Goal: Task Accomplishment & Management: Manage account settings

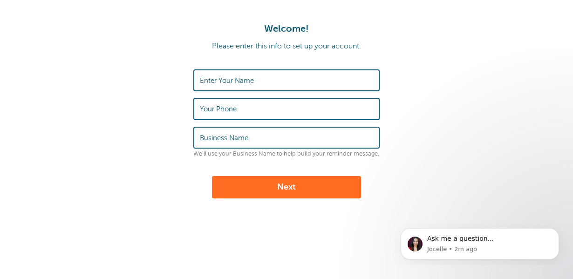
click at [248, 77] on label "Enter Your Name" at bounding box center [227, 80] width 54 height 8
click at [248, 77] on input "Enter Your Name" at bounding box center [286, 80] width 173 height 20
type input "[PERSON_NAME]"
type input "Devivies"
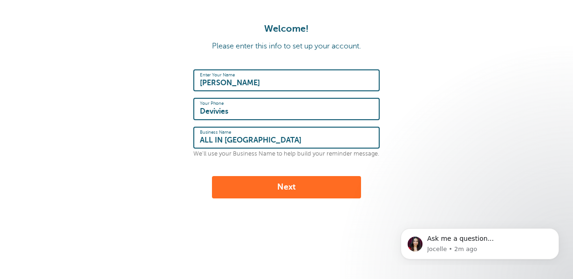
type input "ALL IN [GEOGRAPHIC_DATA]"
click at [288, 193] on button "Next" at bounding box center [286, 187] width 149 height 22
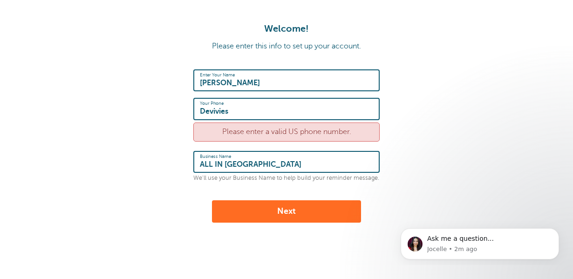
click at [294, 134] on div "Please enter a valid US phone number." at bounding box center [286, 132] width 186 height 19
type input "Ryan Devivies"
click at [244, 110] on input "Devivies" at bounding box center [286, 109] width 173 height 20
type input "5403712556"
click at [246, 216] on button "Next" at bounding box center [286, 211] width 149 height 22
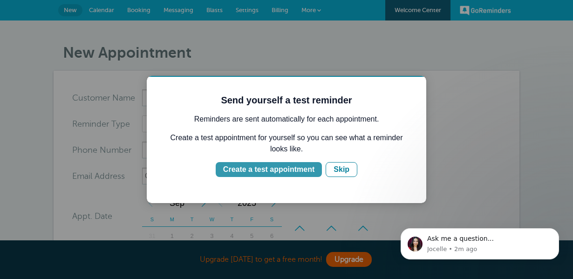
click at [302, 170] on div "Create a test appointment" at bounding box center [268, 169] width 91 height 11
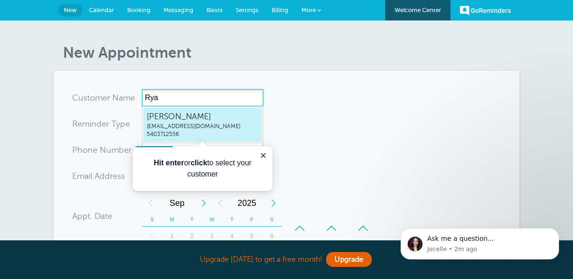
click at [211, 128] on span "allintattoova@gmail.com" at bounding box center [203, 127] width 112 height 8
type input "RyanDeviviesallintattoova@gmail.com5403712556"
type input "Ryan Devivies"
type input "5403712556"
type input "[EMAIL_ADDRESS][DOMAIN_NAME]"
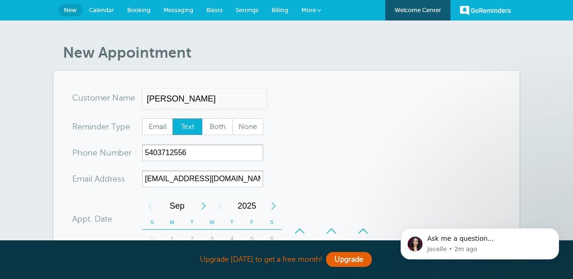
scroll to position [355, 0]
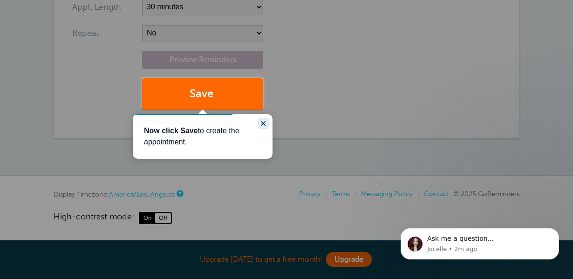
click at [264, 122] on icon "Close guide" at bounding box center [262, 123] width 7 height 7
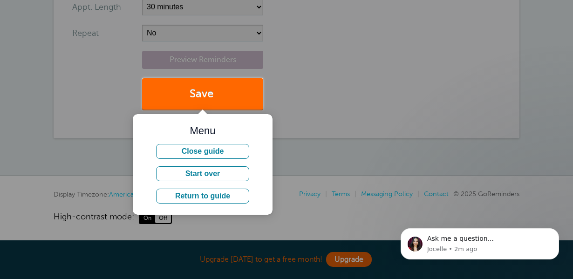
click at [309, 108] on div at bounding box center [418, 54] width 310 height 109
click at [237, 148] on button "Close guide" at bounding box center [202, 151] width 93 height 15
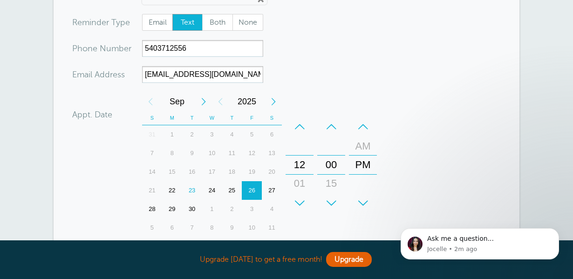
scroll to position [92, 0]
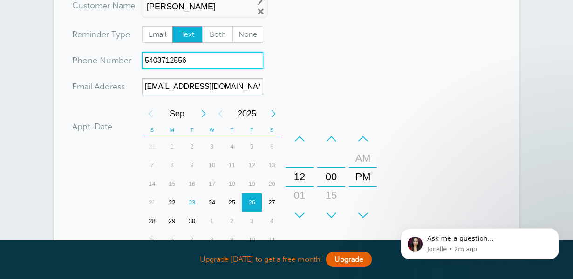
click at [170, 57] on input "5403712556" at bounding box center [202, 60] width 121 height 17
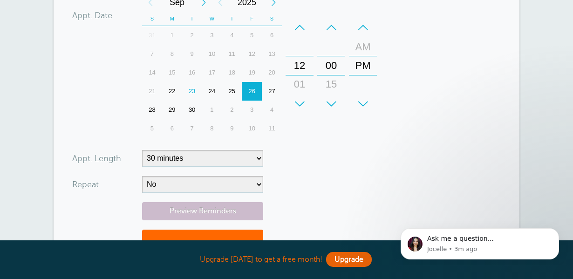
scroll to position [262, 0]
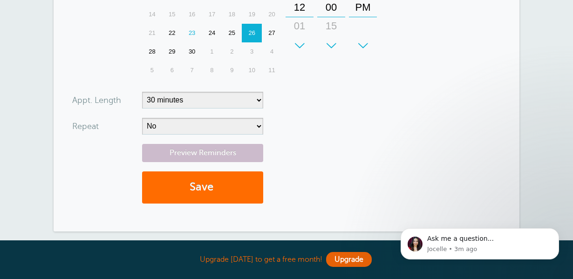
type input "5408472556"
click at [184, 192] on button "Save" at bounding box center [202, 187] width 121 height 32
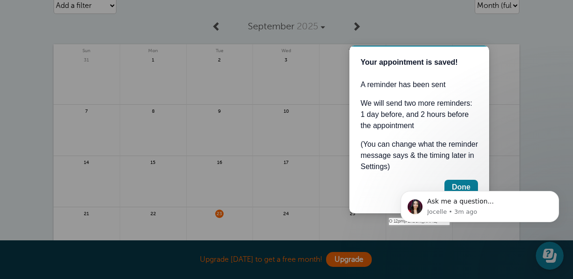
scroll to position [83, 0]
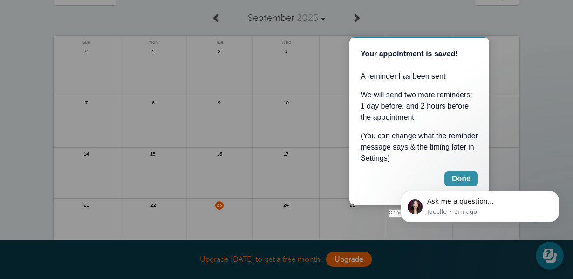
click at [456, 180] on div "Done" at bounding box center [461, 178] width 19 height 11
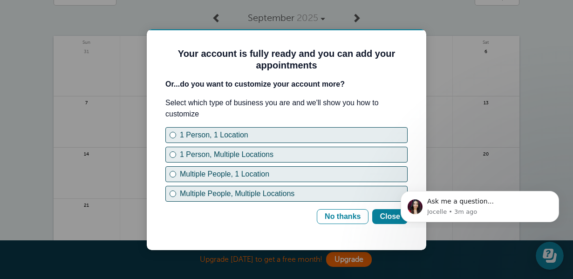
scroll to position [0, 0]
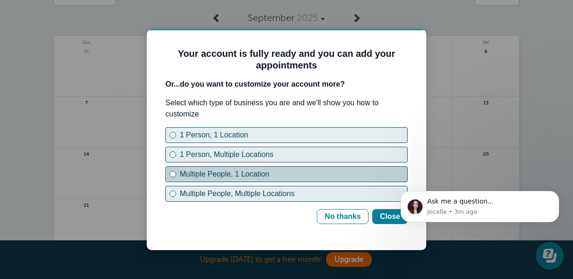
click at [177, 171] on button "Multiple People, 1 Location" at bounding box center [286, 174] width 242 height 16
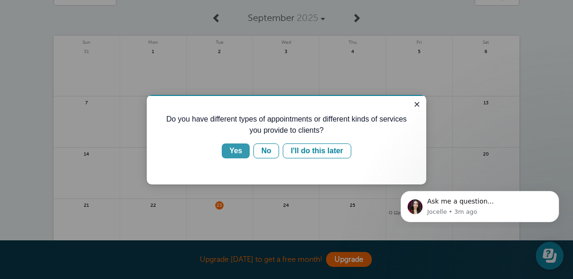
click at [230, 148] on div "Yes" at bounding box center [235, 150] width 13 height 11
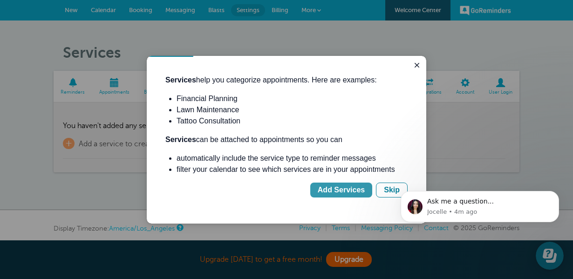
click at [337, 188] on div "Add Services" at bounding box center [341, 189] width 47 height 11
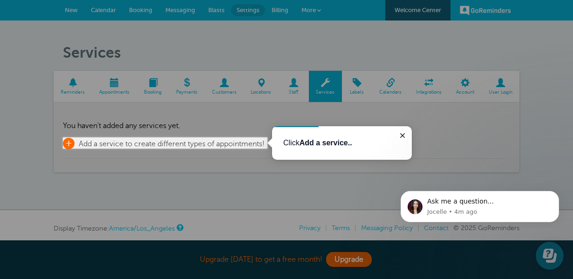
click at [67, 145] on span "+" at bounding box center [69, 143] width 12 height 11
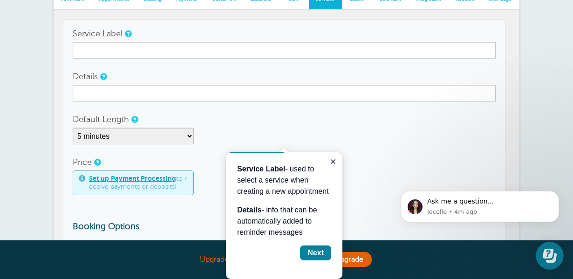
scroll to position [111, 0]
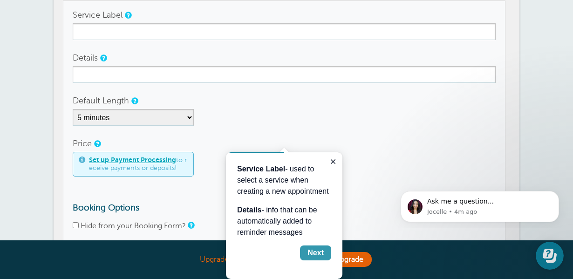
click at [316, 250] on div "Next" at bounding box center [315, 252] width 16 height 11
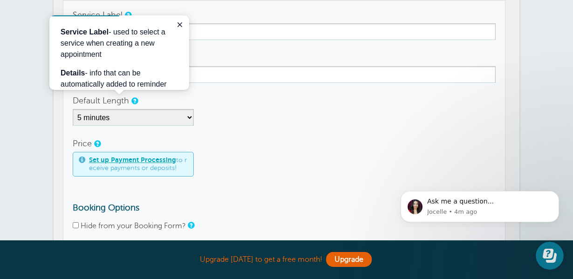
scroll to position [269, 0]
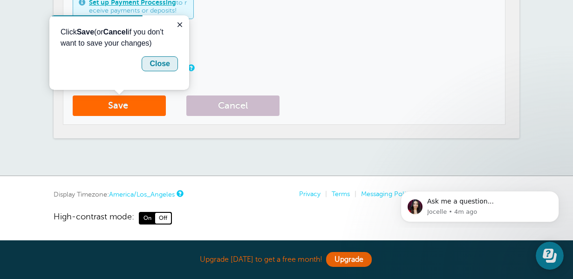
click at [155, 66] on div "Close" at bounding box center [160, 63] width 20 height 11
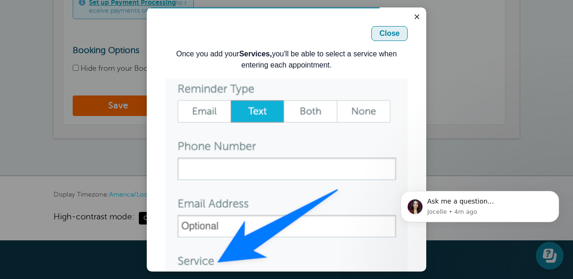
click at [372, 36] on button "Close" at bounding box center [389, 33] width 36 height 15
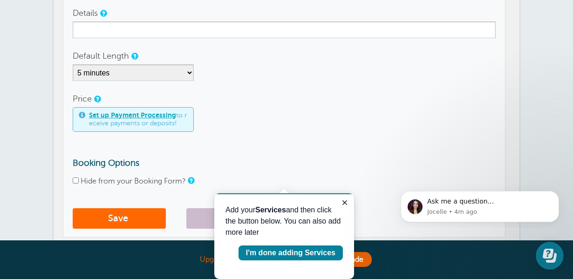
scroll to position [111, 0]
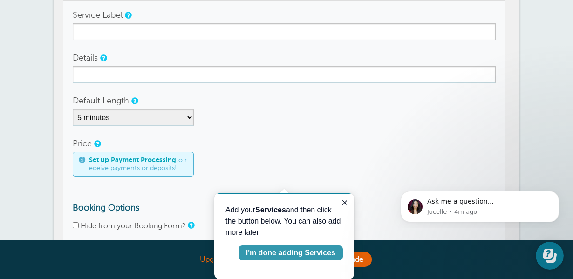
click at [298, 250] on div "I'm done adding Services" at bounding box center [290, 252] width 89 height 11
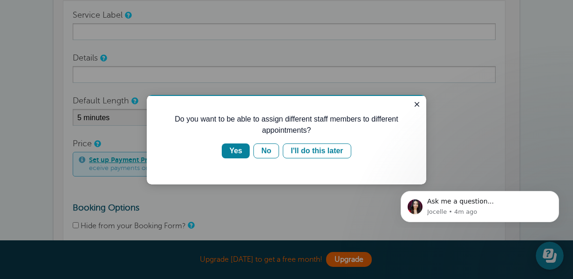
scroll to position [0, 0]
click at [238, 149] on div "Yes" at bounding box center [235, 150] width 13 height 11
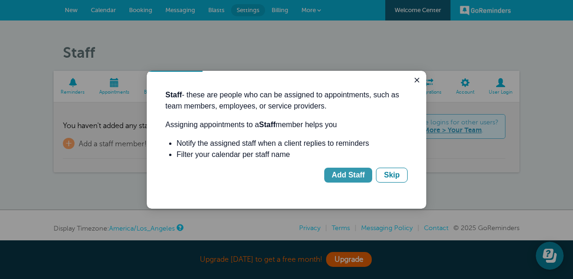
click at [356, 176] on div "Add Staff" at bounding box center [348, 175] width 33 height 11
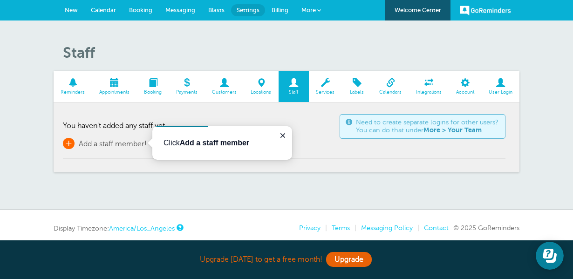
click at [66, 141] on span "+" at bounding box center [69, 143] width 12 height 11
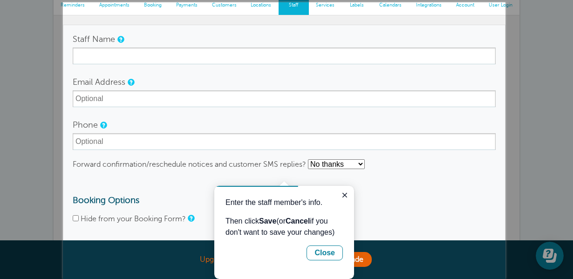
scroll to position [111, 0]
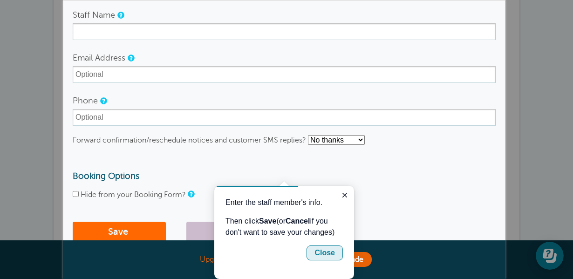
click at [325, 253] on div "Close" at bounding box center [324, 252] width 20 height 11
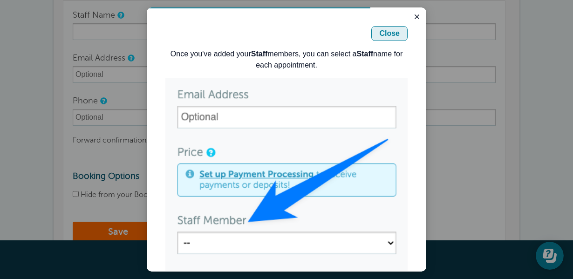
click at [385, 32] on div "Close" at bounding box center [389, 33] width 20 height 11
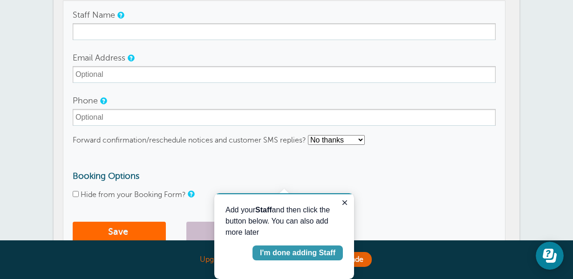
click at [319, 250] on div "I'm done adding Staff" at bounding box center [297, 252] width 75 height 11
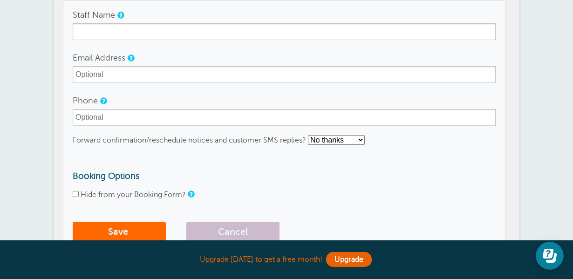
scroll to position [0, 0]
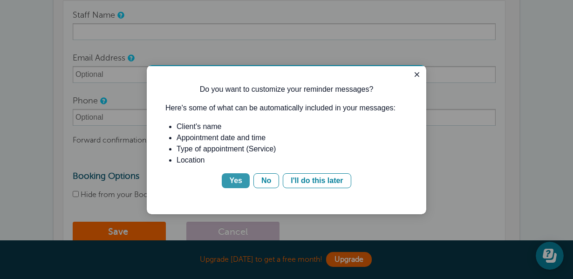
click at [241, 183] on div "Yes" at bounding box center [235, 180] width 13 height 11
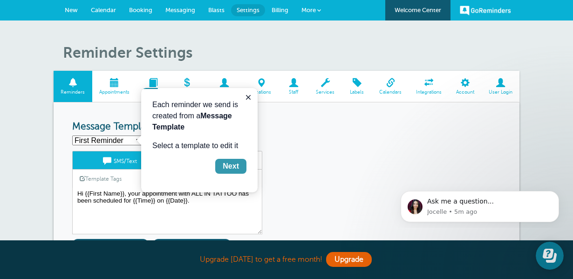
click at [234, 166] on div "Next" at bounding box center [231, 166] width 16 height 11
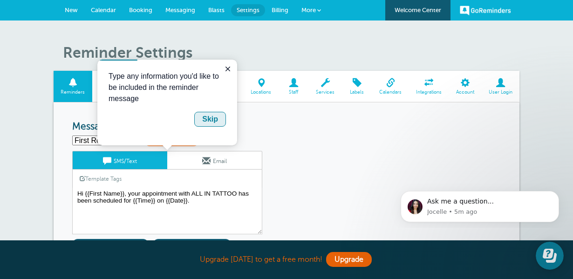
click at [207, 119] on div "Skip" at bounding box center [210, 119] width 16 height 11
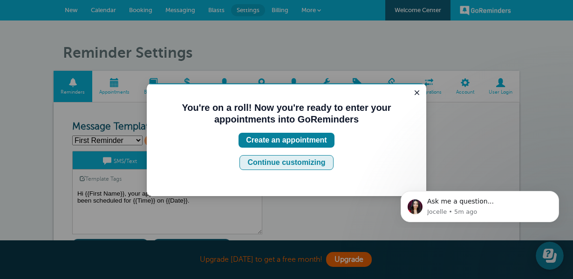
click at [288, 163] on div "Continue customizing" at bounding box center [286, 162] width 78 height 11
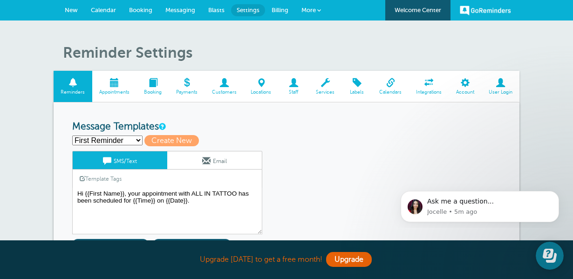
click at [216, 84] on span at bounding box center [223, 82] width 39 height 9
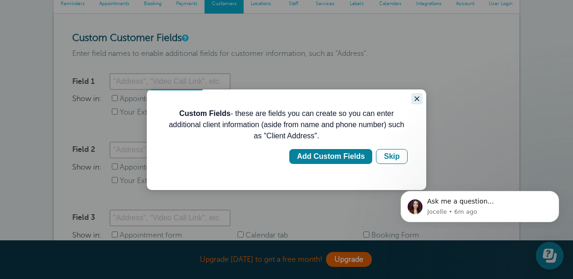
click at [416, 100] on icon "Close guide" at bounding box center [417, 98] width 5 height 5
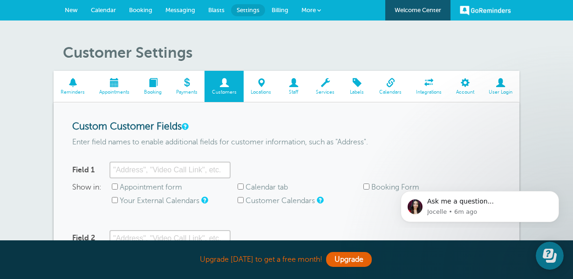
click at [108, 87] on span at bounding box center [114, 82] width 45 height 9
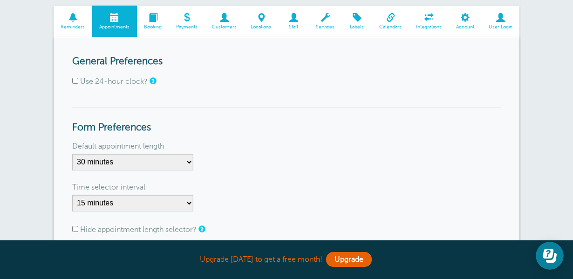
scroll to position [67, 0]
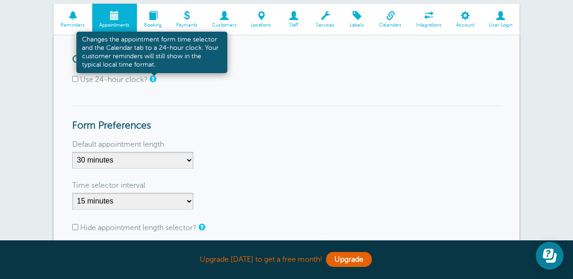
click at [153, 78] on link at bounding box center [153, 79] width 6 height 6
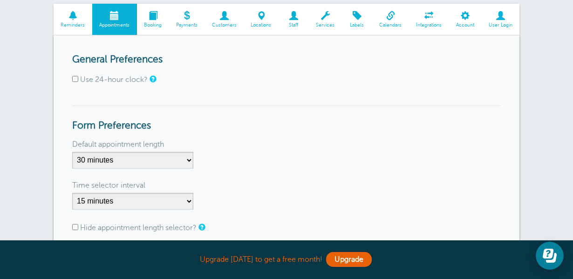
click at [75, 79] on input "Use 24-hour clock?" at bounding box center [75, 79] width 6 height 6
click at [76, 81] on input "Use 24-hour clock?" at bounding box center [75, 79] width 6 height 6
checkbox input "false"
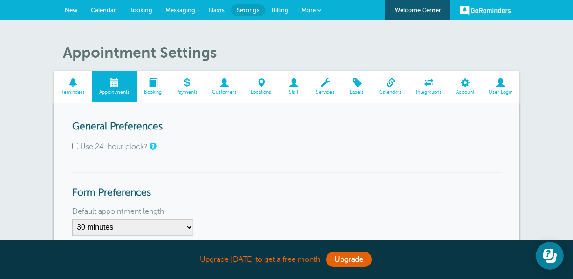
click at [291, 87] on span at bounding box center [294, 82] width 30 height 9
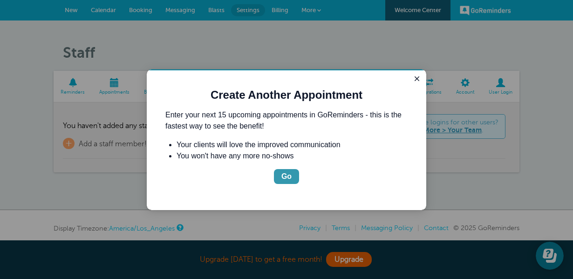
click at [279, 176] on button "Go" at bounding box center [286, 176] width 25 height 15
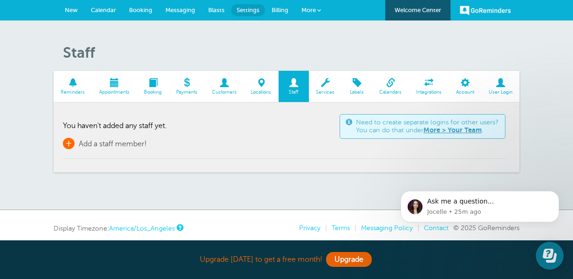
click at [74, 143] on span "+" at bounding box center [69, 143] width 12 height 11
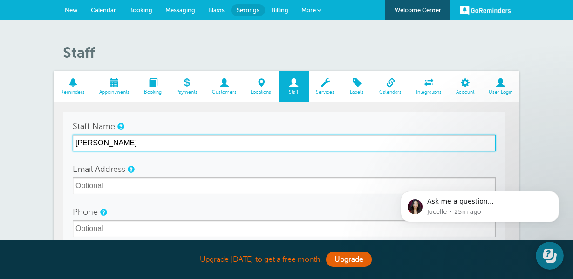
scroll to position [61, 0]
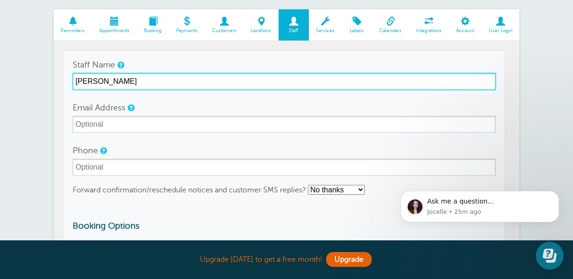
type input "[PERSON_NAME]"
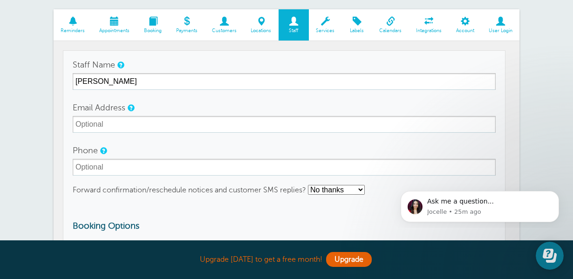
click at [286, 102] on div "Email Address" at bounding box center [284, 116] width 423 height 34
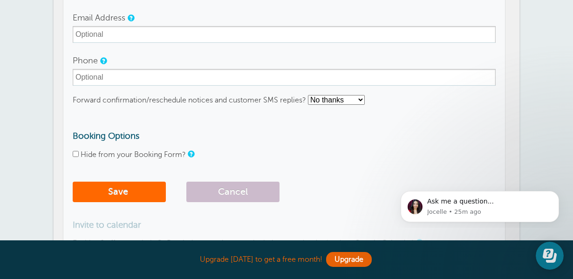
scroll to position [184, 0]
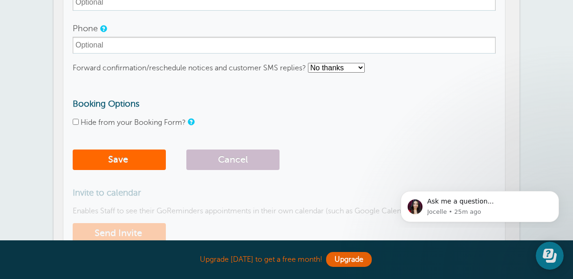
click at [313, 141] on form "Staff Name Ryan Devivies Email Address Phone Forward confirmation/reschedule no…" at bounding box center [284, 54] width 423 height 240
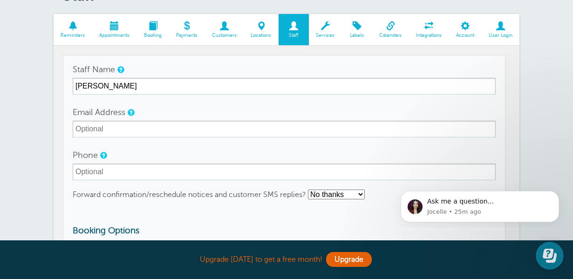
scroll to position [0, 0]
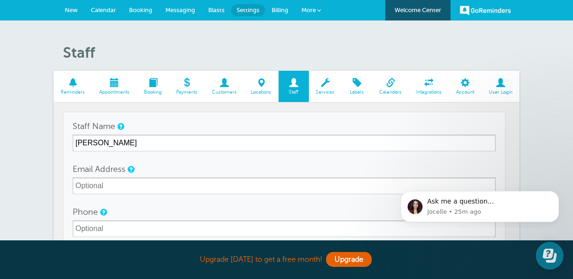
click at [389, 119] on div "Staff Name Ryan Devivies" at bounding box center [284, 135] width 423 height 34
click at [34, 150] on div "Staff Reminders Appointments Booking Payments Customers Locations Staff Service…" at bounding box center [286, 253] width 573 height 467
click at [196, 114] on td "Staff Name Ryan Devivies Email Address Phone Forward confirmation/reschedule no…" at bounding box center [284, 274] width 443 height 324
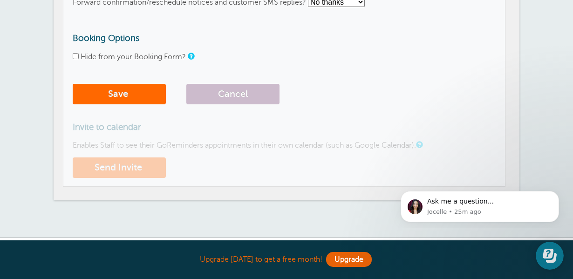
scroll to position [264, 0]
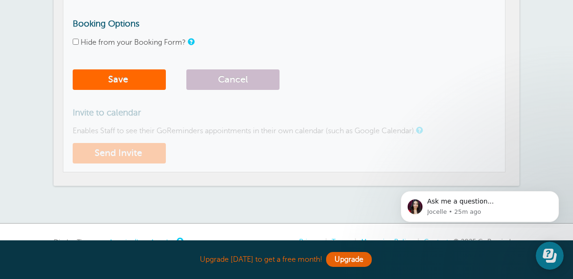
type input "[PERSON_NAME]"
type input "[EMAIL_ADDRESS][DOMAIN_NAME]"
type input "5408472556"
type input "[PERSON_NAME]"
type input "[EMAIL_ADDRESS][DOMAIN_NAME]"
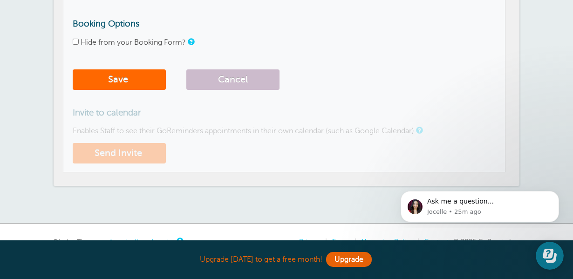
type input "5408472556"
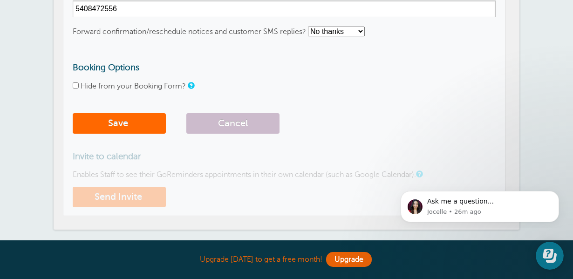
scroll to position [166, 0]
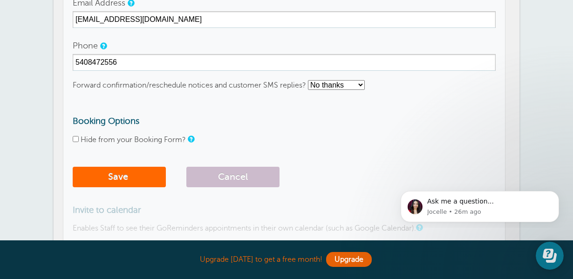
select select "4"
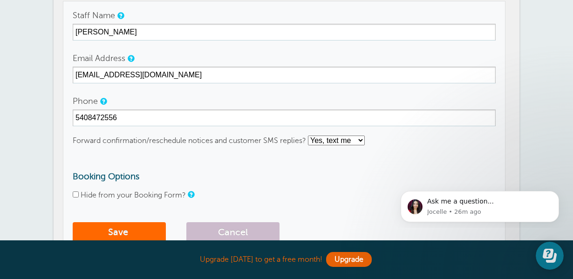
scroll to position [199, 0]
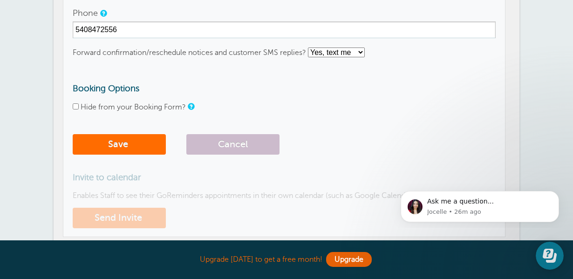
click at [111, 142] on button "Save" at bounding box center [119, 144] width 93 height 20
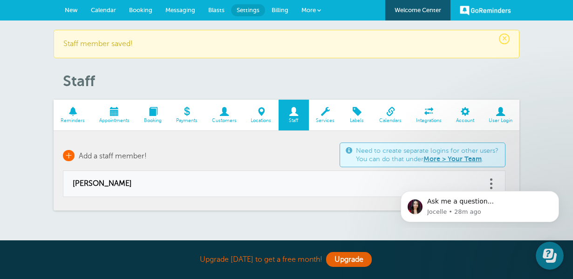
click at [67, 156] on span "+" at bounding box center [69, 155] width 12 height 11
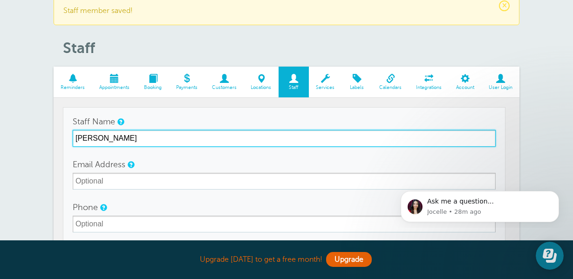
scroll to position [78, 0]
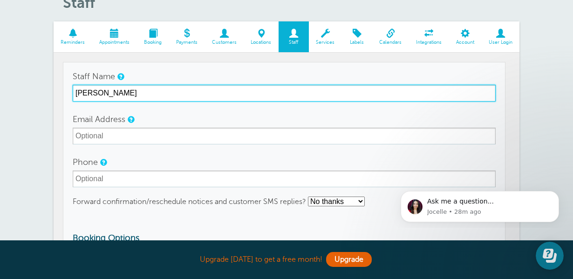
click at [486, 93] on input "[PERSON_NAME]" at bounding box center [284, 93] width 423 height 17
click at [490, 94] on input "[PERSON_NAME]" at bounding box center [284, 93] width 423 height 17
type input "[PERSON_NAME]"
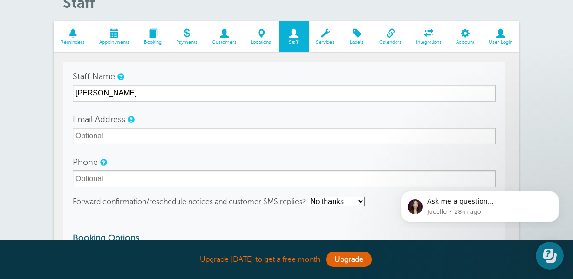
click at [48, 121] on div "× Staff member saved! Staff Reminders Appointments Booking Payments Customers L…" at bounding box center [286, 203] width 573 height 522
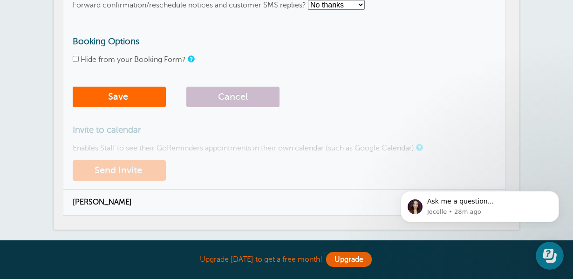
scroll to position [193, 0]
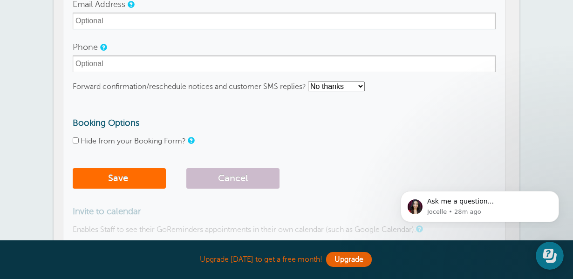
click at [121, 179] on button "Save" at bounding box center [119, 178] width 93 height 20
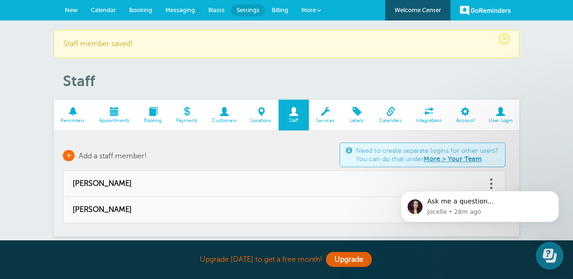
click at [73, 158] on span "+" at bounding box center [69, 155] width 12 height 11
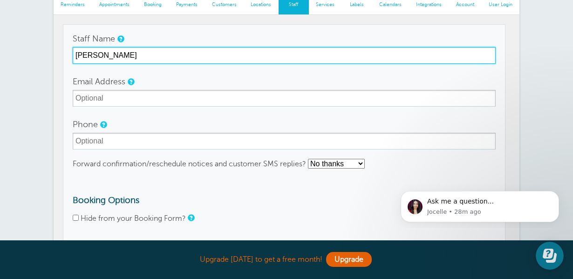
scroll to position [166, 0]
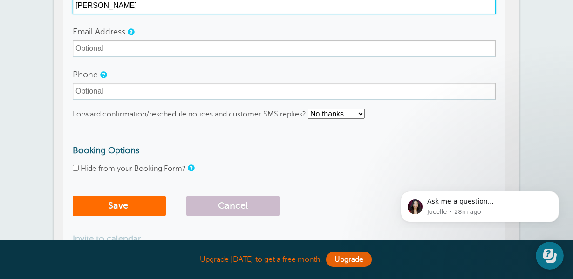
type input "[PERSON_NAME]"
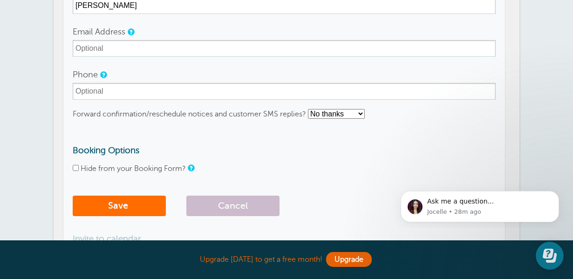
click at [136, 211] on button "Save" at bounding box center [119, 206] width 93 height 20
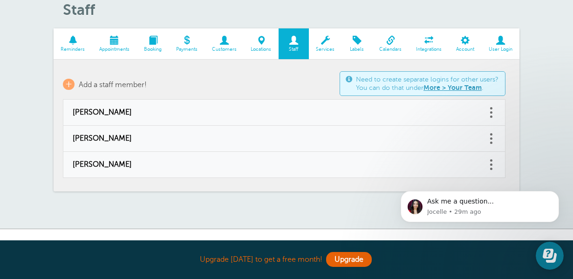
click at [122, 140] on span "[PERSON_NAME]" at bounding box center [275, 138] width 404 height 9
type input "[PERSON_NAME]"
type input "[EMAIL_ADDRESS][DOMAIN_NAME]"
type input "[PHONE_NUMBER]"
select select "4"
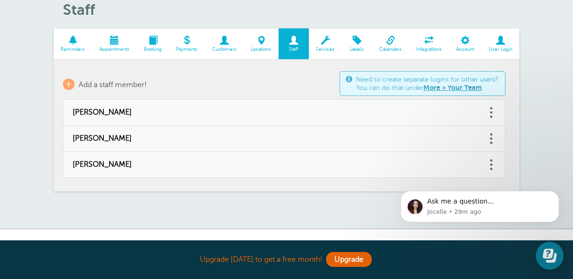
checkbox input "false"
select select "4"
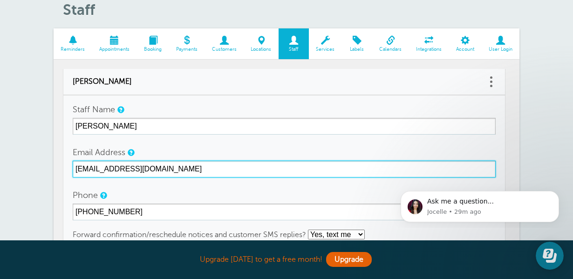
drag, startPoint x: 163, startPoint y: 166, endPoint x: 36, endPoint y: 169, distance: 127.2
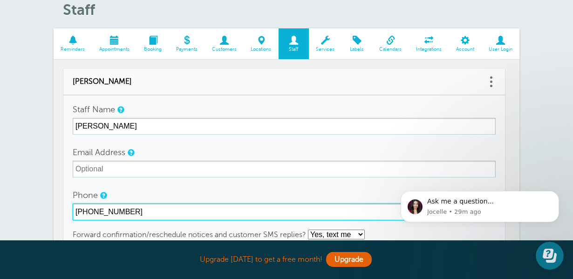
drag, startPoint x: 181, startPoint y: 213, endPoint x: 66, endPoint y: 208, distance: 115.6
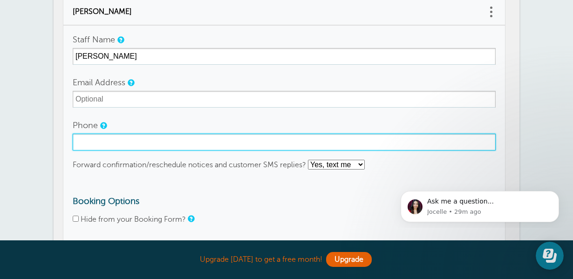
scroll to position [192, 0]
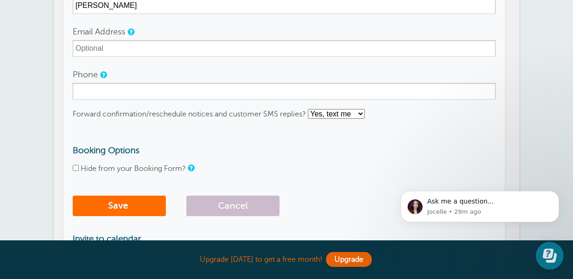
click at [110, 196] on button "Save" at bounding box center [119, 206] width 93 height 20
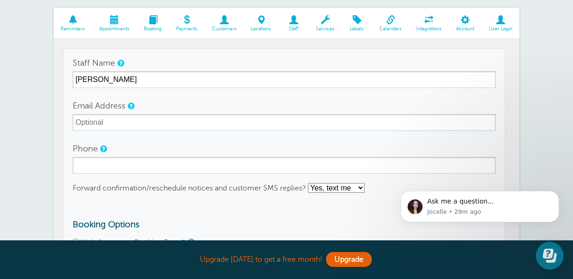
scroll to position [94, 0]
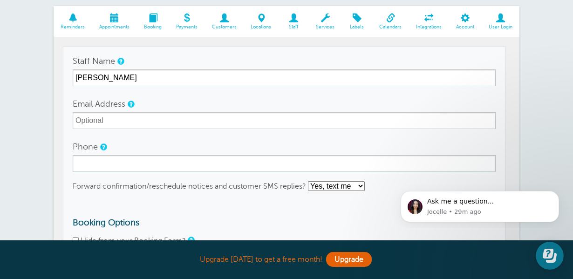
select select "5"
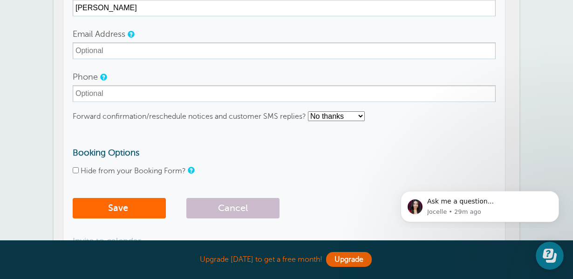
scroll to position [235, 0]
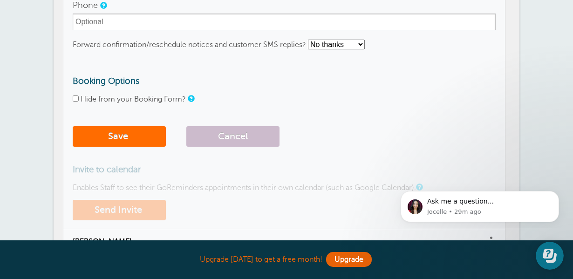
click at [137, 142] on button "Save" at bounding box center [119, 136] width 93 height 20
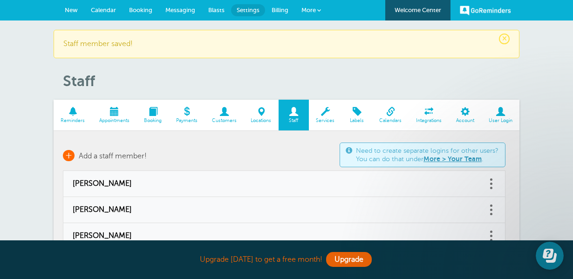
click at [68, 155] on span "+" at bounding box center [69, 155] width 12 height 11
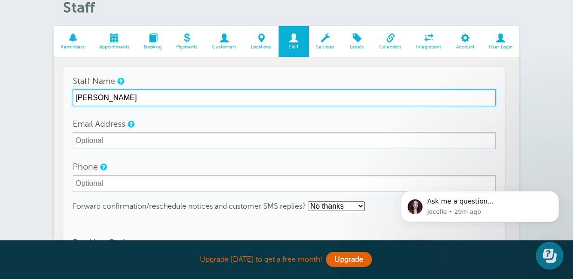
scroll to position [143, 0]
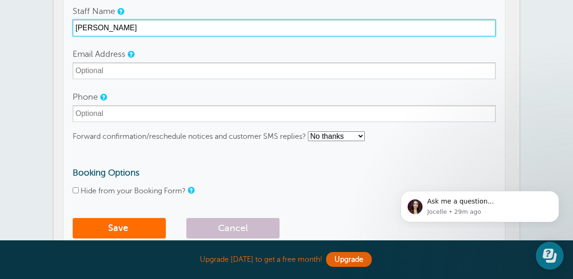
type input "[PERSON_NAME]"
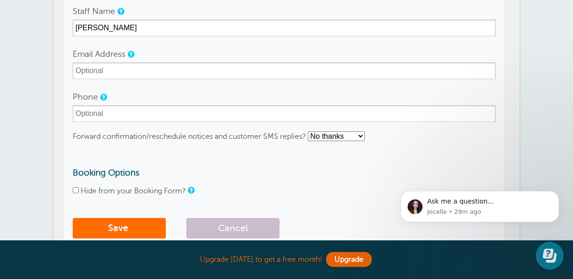
click at [116, 221] on button "Save" at bounding box center [119, 228] width 93 height 20
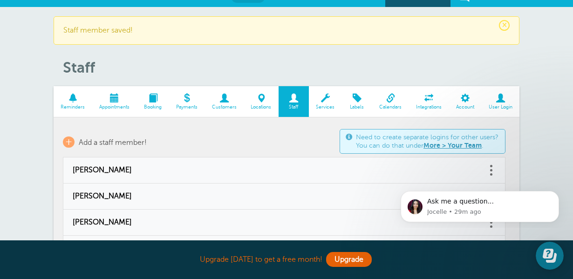
scroll to position [46, 0]
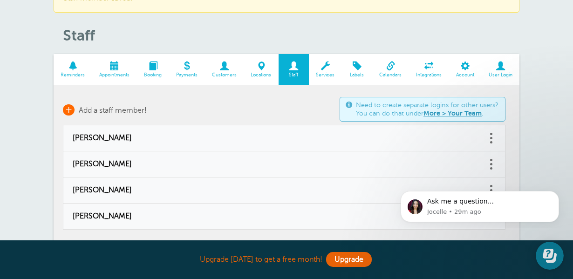
click at [66, 110] on span "+" at bounding box center [69, 109] width 12 height 11
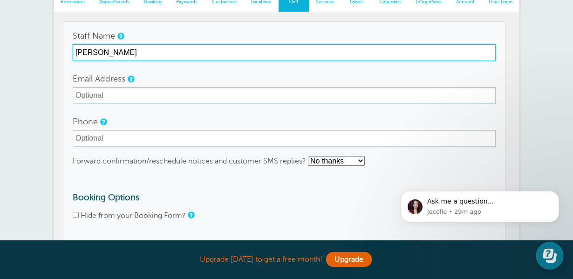
scroll to position [148, 0]
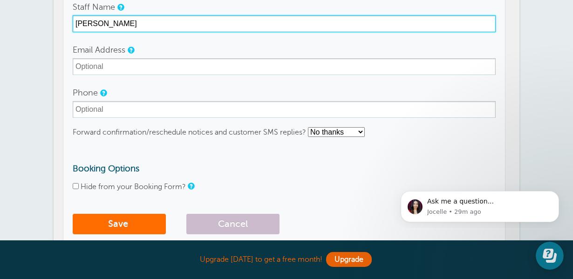
type input "Amber Forrest"
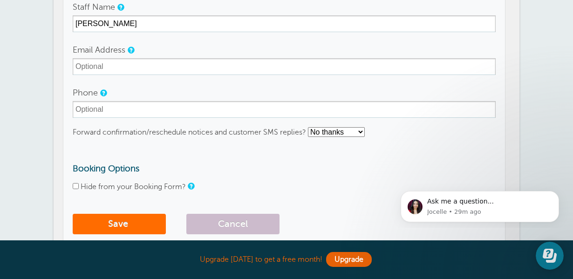
click at [118, 218] on button "Save" at bounding box center [119, 224] width 93 height 20
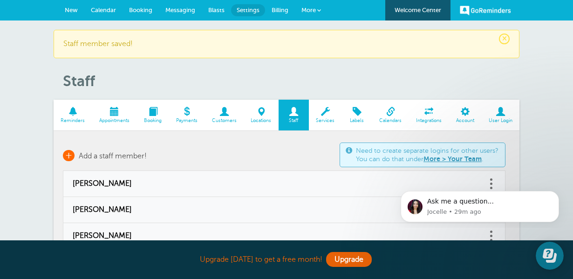
click at [73, 156] on span "+" at bounding box center [69, 155] width 12 height 11
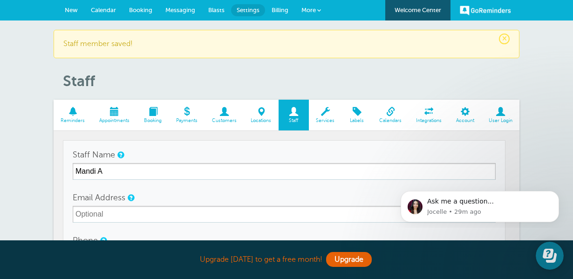
click at [180, 200] on div "Email Address" at bounding box center [284, 206] width 423 height 34
click at [177, 182] on form "Staff Name Mandi A Email Address Phone Forward confirmation/reschedule notices …" at bounding box center [284, 266] width 423 height 240
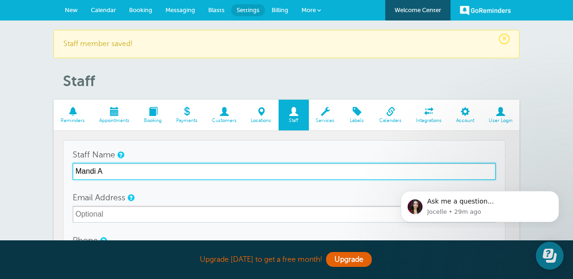
click at [190, 163] on input "Mandi A" at bounding box center [284, 171] width 423 height 17
click at [187, 165] on input "Mandi A" at bounding box center [284, 171] width 423 height 17
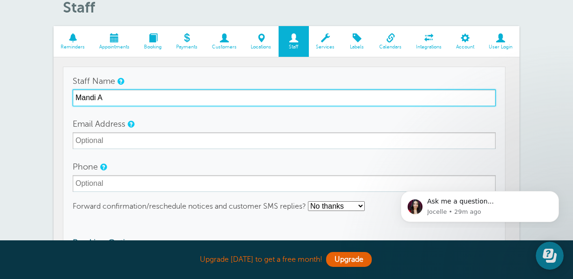
scroll to position [133, 0]
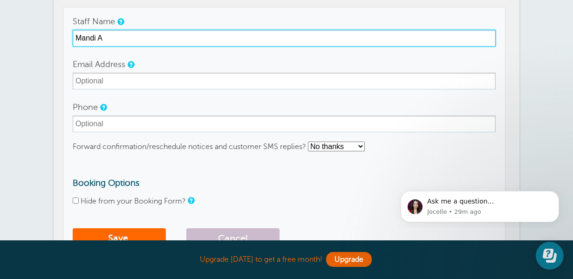
click at [134, 42] on input "Mandi A" at bounding box center [284, 38] width 423 height 17
type input "Mandi Schrader"
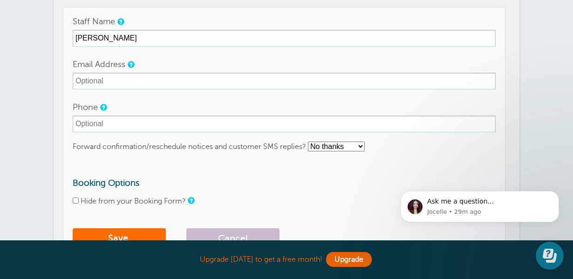
click at [126, 230] on button "Save" at bounding box center [119, 238] width 93 height 20
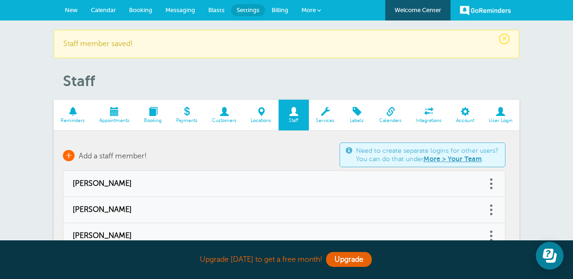
click at [69, 157] on span "+" at bounding box center [69, 155] width 12 height 11
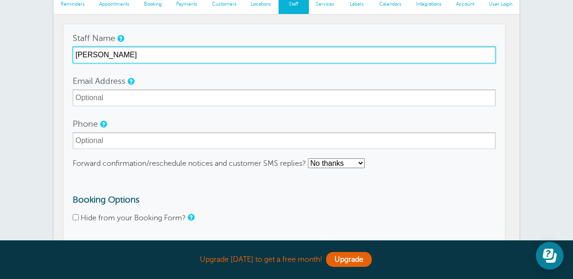
scroll to position [183, 0]
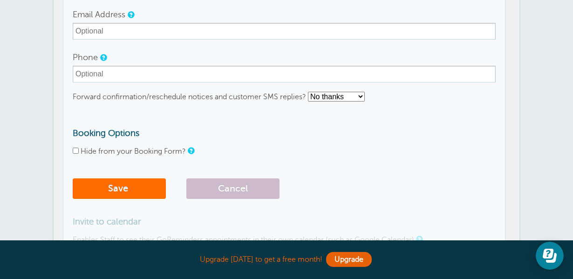
type input "[PERSON_NAME]"
click at [129, 196] on button "Save" at bounding box center [119, 188] width 93 height 20
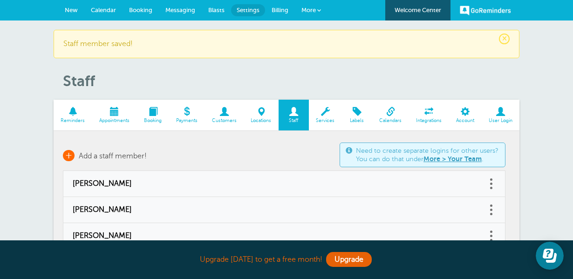
click at [72, 159] on span "+" at bounding box center [69, 155] width 12 height 11
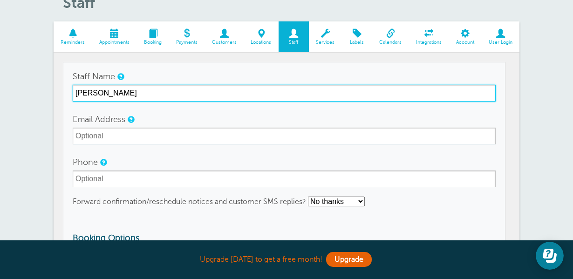
scroll to position [163, 0]
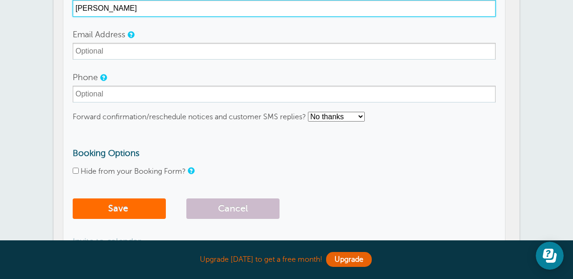
type input "Melissa Sanders"
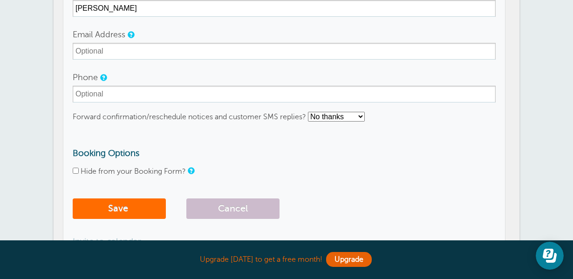
click at [150, 204] on button "Save" at bounding box center [119, 208] width 93 height 20
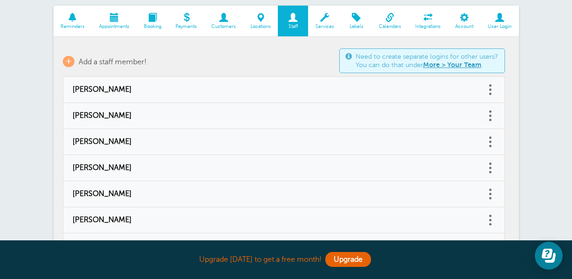
scroll to position [65, 0]
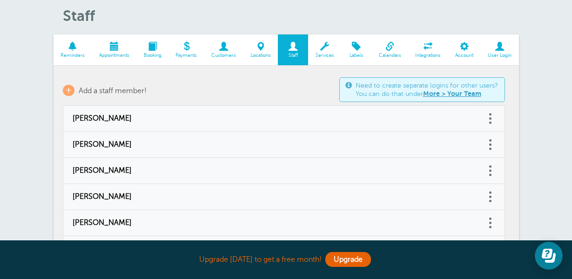
click at [329, 52] on link "Services" at bounding box center [324, 49] width 33 height 31
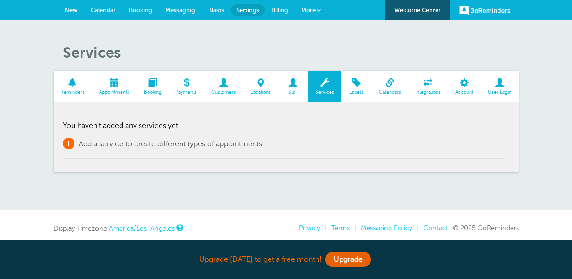
click at [64, 141] on span "+" at bounding box center [69, 143] width 12 height 11
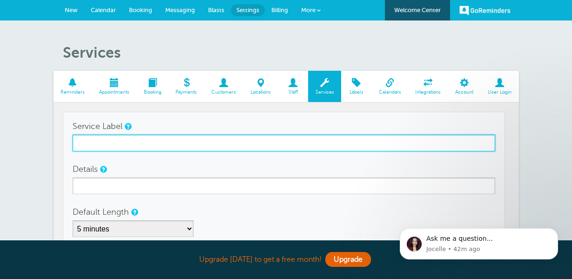
click at [131, 142] on input "Service Label" at bounding box center [284, 143] width 423 height 17
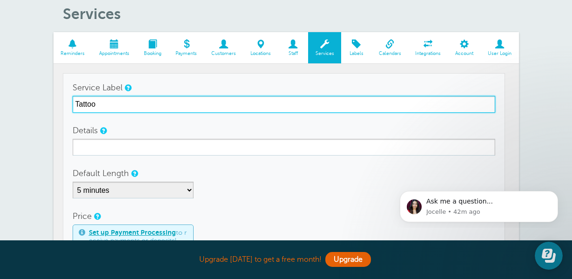
type input "Tattoo"
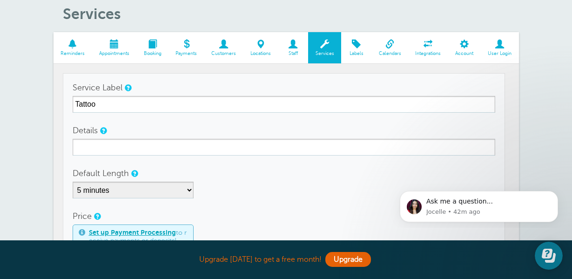
click at [437, 51] on span "Integrations" at bounding box center [428, 54] width 31 height 6
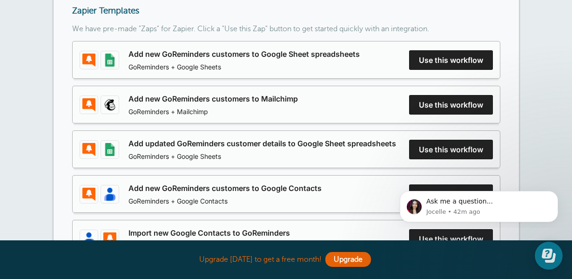
scroll to position [28, 0]
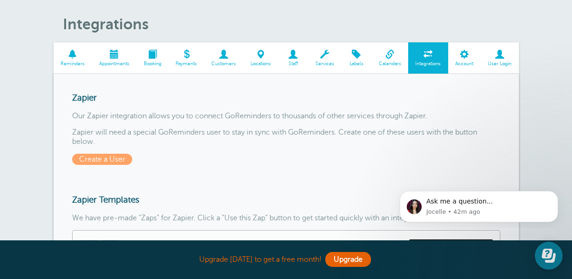
click at [391, 61] on span "Calendars" at bounding box center [389, 64] width 27 height 6
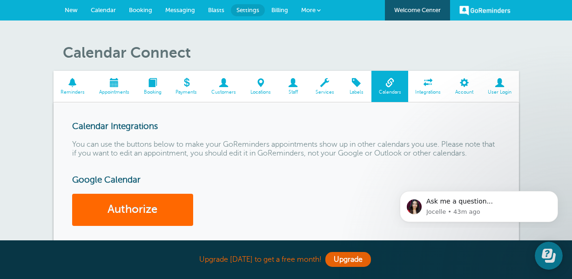
click at [507, 91] on span "User Login" at bounding box center [500, 92] width 29 height 6
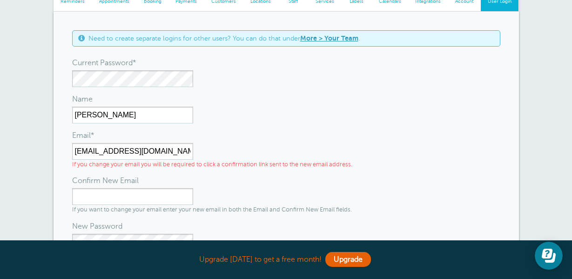
scroll to position [6, 0]
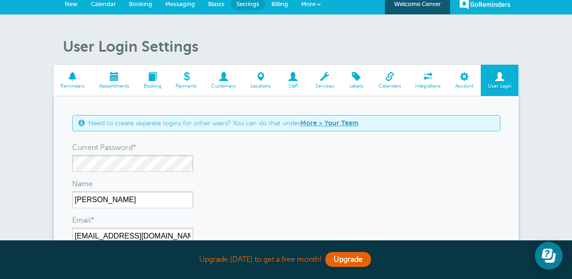
click at [341, 124] on link "More > Your Team" at bounding box center [329, 122] width 58 height 7
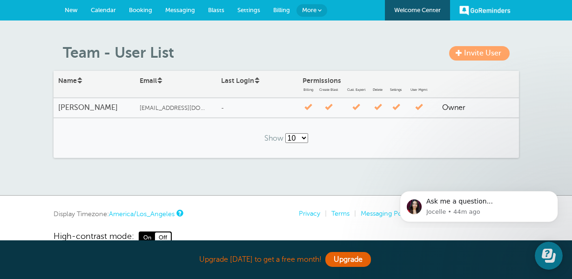
click at [281, 12] on span "Billing" at bounding box center [281, 10] width 17 height 7
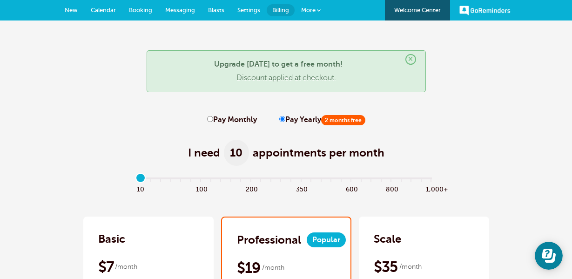
click at [307, 10] on span "More" at bounding box center [308, 10] width 14 height 7
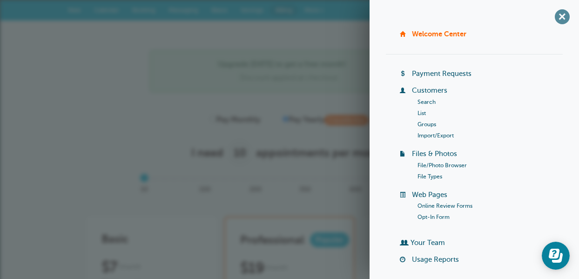
click at [558, 15] on span "+" at bounding box center [562, 16] width 21 height 21
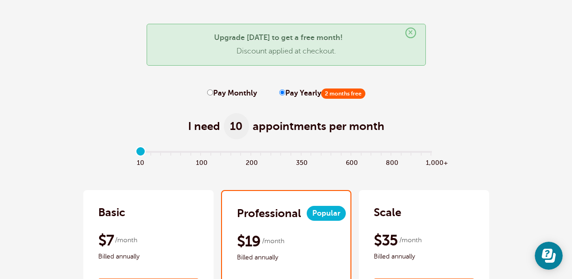
scroll to position [28, 0]
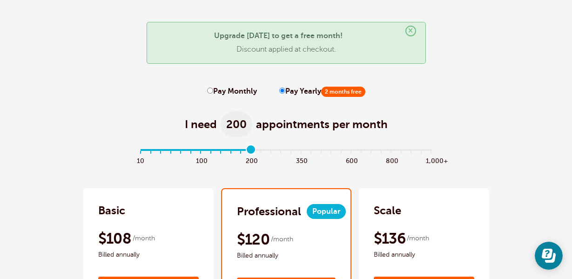
click at [252, 150] on input "range" at bounding box center [286, 151] width 301 height 2
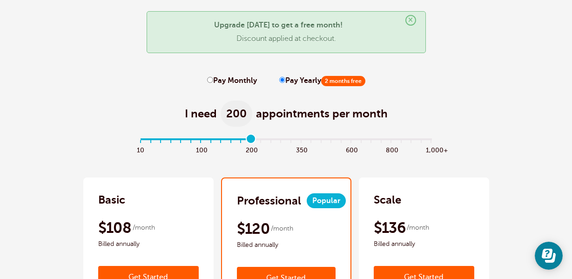
scroll to position [68, 0]
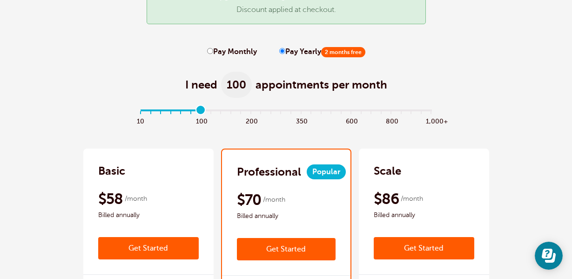
drag, startPoint x: 254, startPoint y: 110, endPoint x: 199, endPoint y: 112, distance: 55.0
type input "6"
click at [199, 112] on input "range" at bounding box center [286, 112] width 301 height 2
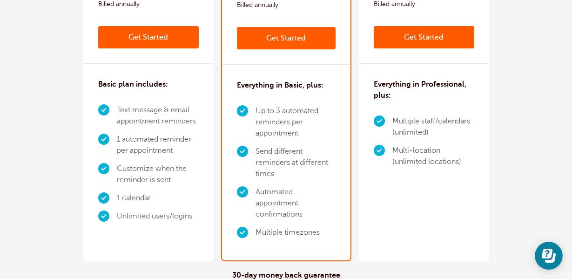
scroll to position [261, 0]
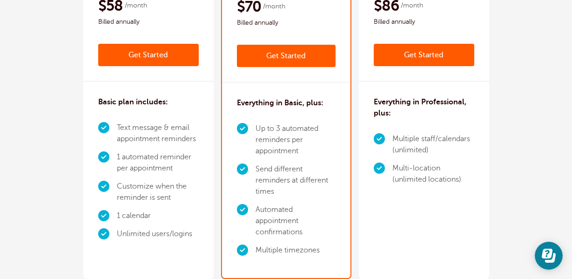
click at [127, 129] on li "Text message & email appointment reminders" at bounding box center [158, 133] width 82 height 29
click at [135, 90] on div "Basic plan includes: Text message & email appointment reminders 1 automated rem…" at bounding box center [148, 172] width 130 height 180
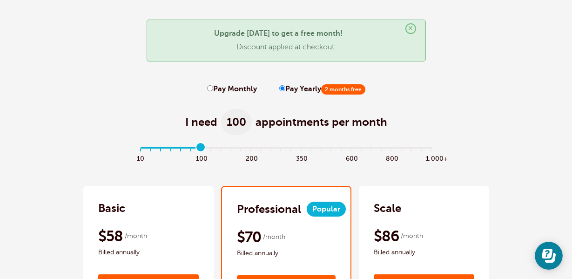
scroll to position [0, 0]
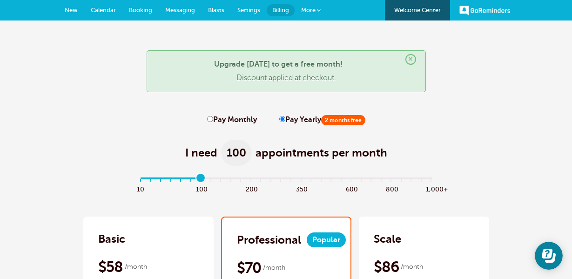
click at [70, 8] on span "New" at bounding box center [71, 10] width 13 height 7
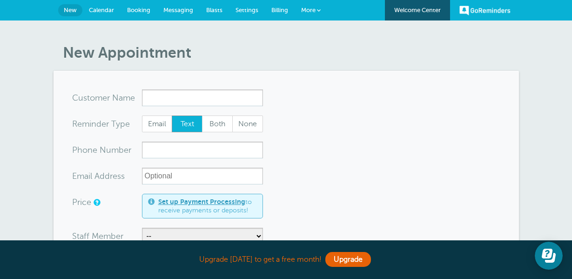
click at [248, 12] on span "Settings" at bounding box center [247, 10] width 23 height 7
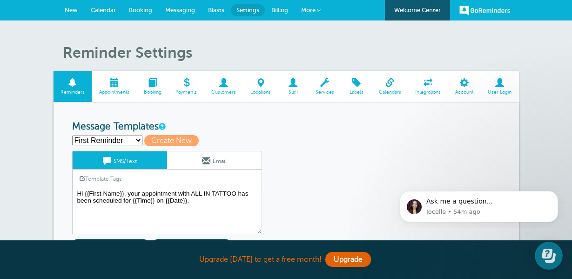
click at [135, 10] on span "Booking" at bounding box center [140, 10] width 23 height 7
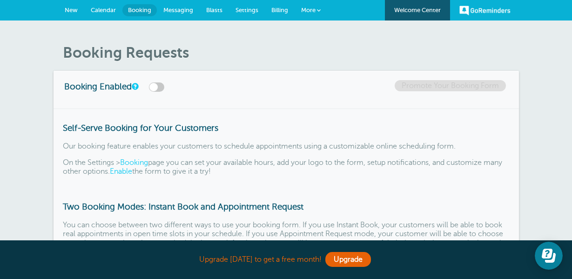
click at [272, 8] on span "Billing" at bounding box center [280, 10] width 17 height 7
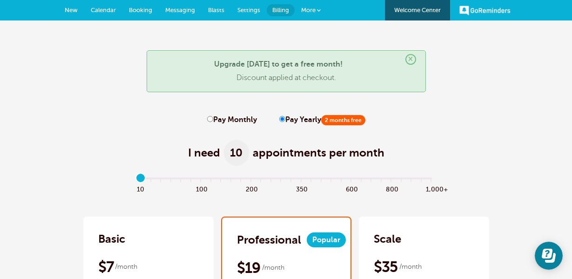
click at [134, 8] on span "Booking" at bounding box center [140, 10] width 23 height 7
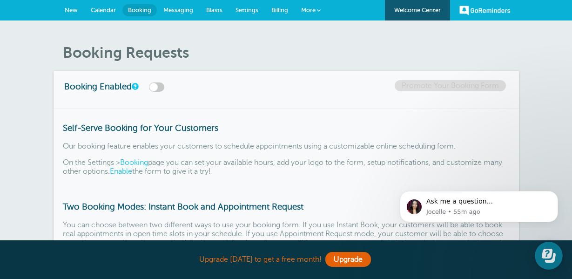
click at [101, 6] on link "Calendar" at bounding box center [103, 10] width 38 height 20
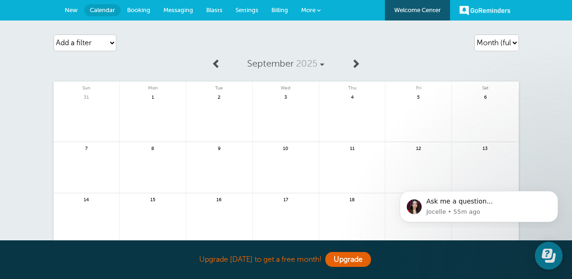
click at [72, 12] on span "New" at bounding box center [71, 10] width 13 height 7
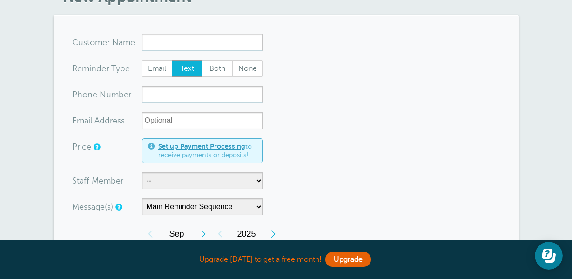
scroll to position [67, 0]
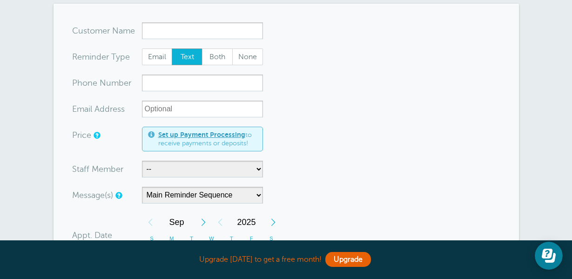
click at [210, 133] on link "Set up Payment Processing" at bounding box center [201, 134] width 87 height 7
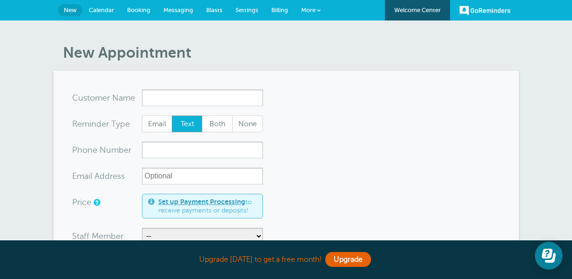
click at [278, 10] on span "Billing" at bounding box center [280, 10] width 17 height 7
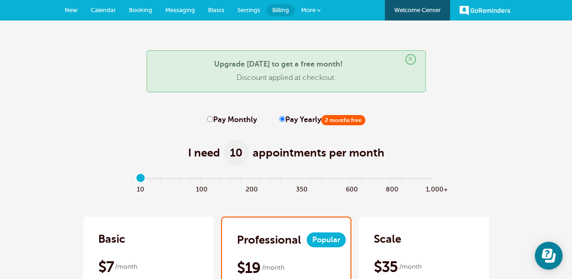
click at [314, 11] on span "More" at bounding box center [308, 10] width 14 height 7
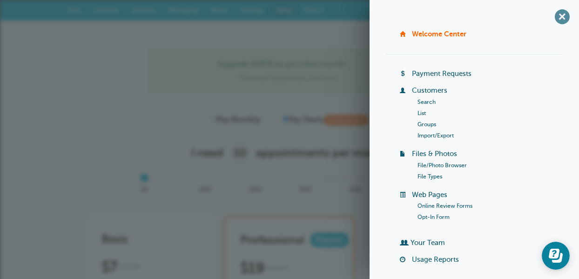
click at [558, 18] on span "+" at bounding box center [562, 16] width 21 height 21
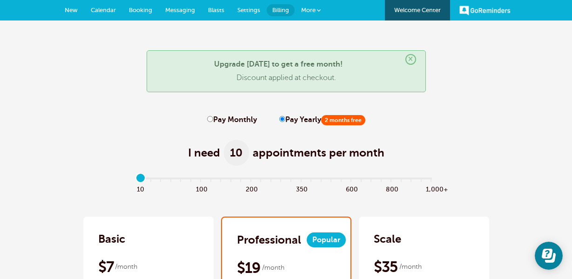
click at [76, 10] on span "New" at bounding box center [71, 10] width 13 height 7
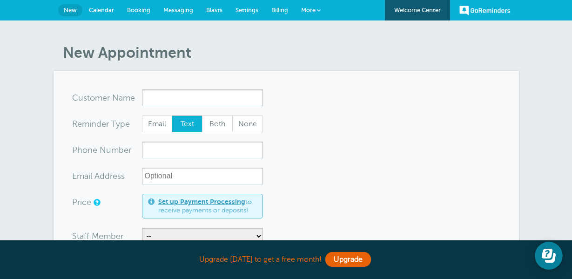
click at [99, 7] on span "Calendar" at bounding box center [101, 10] width 25 height 7
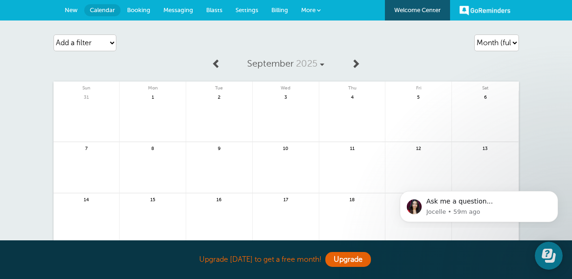
click at [471, 14] on link "GoReminders" at bounding box center [485, 10] width 51 height 20
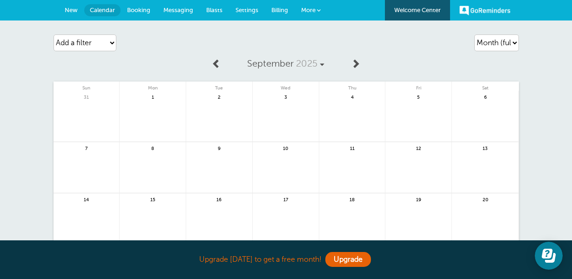
click at [312, 13] on span "More" at bounding box center [308, 10] width 14 height 7
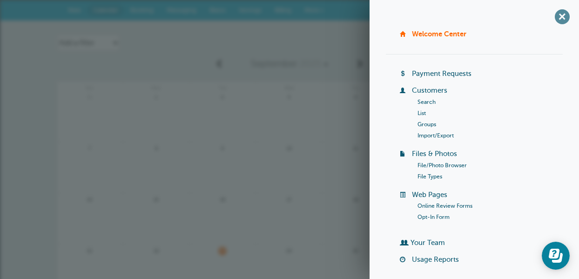
click at [556, 15] on span "+" at bounding box center [562, 16] width 21 height 21
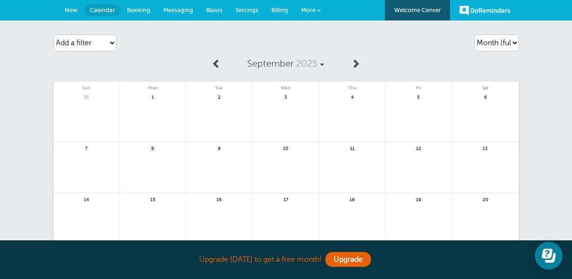
click at [277, 10] on span "Billing" at bounding box center [280, 10] width 17 height 7
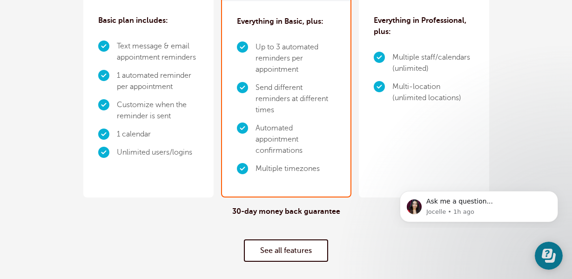
scroll to position [415, 0]
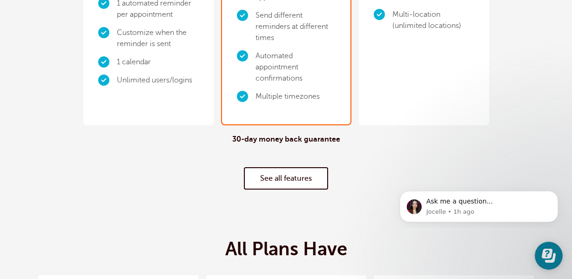
click at [281, 183] on link "See all features" at bounding box center [286, 178] width 84 height 22
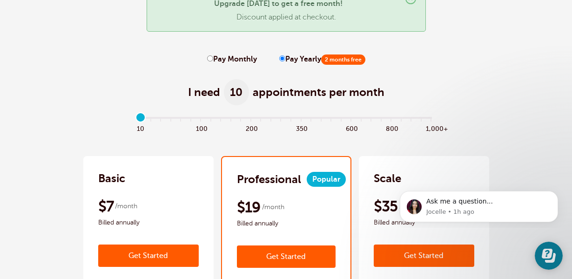
scroll to position [0, 0]
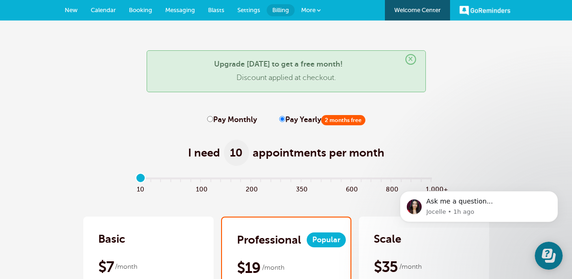
click at [72, 8] on span "New" at bounding box center [71, 10] width 13 height 7
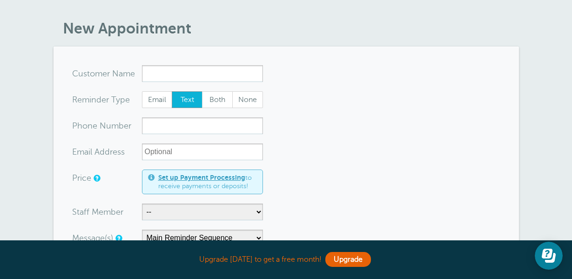
scroll to position [22, 0]
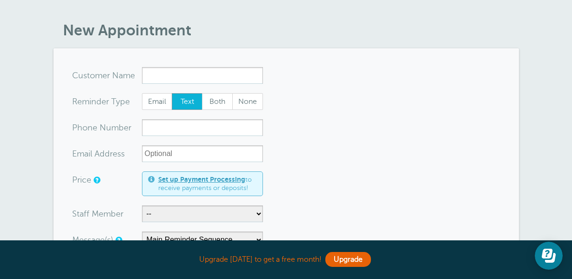
click at [220, 180] on link "Set up Payment Processing" at bounding box center [201, 179] width 87 height 7
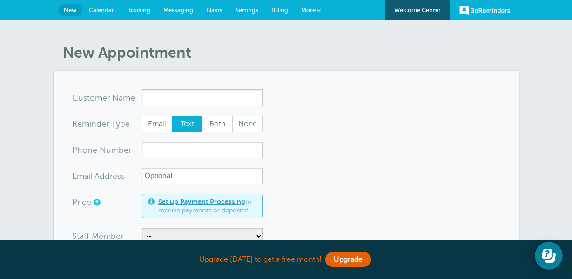
click at [306, 10] on span "More" at bounding box center [308, 10] width 14 height 7
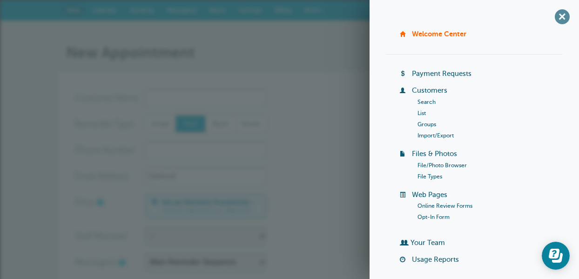
click at [556, 19] on span "+" at bounding box center [562, 16] width 21 height 21
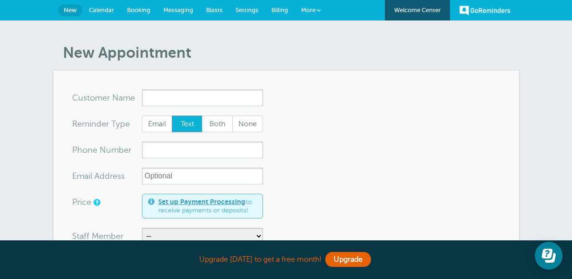
click at [256, 14] on link "Settings" at bounding box center [247, 10] width 36 height 20
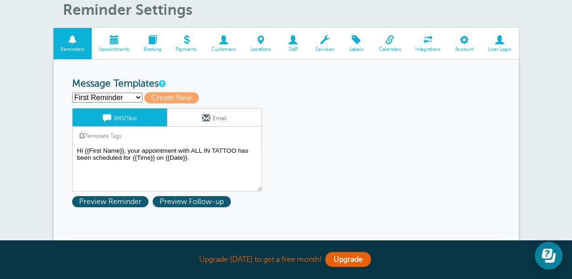
scroll to position [48, 0]
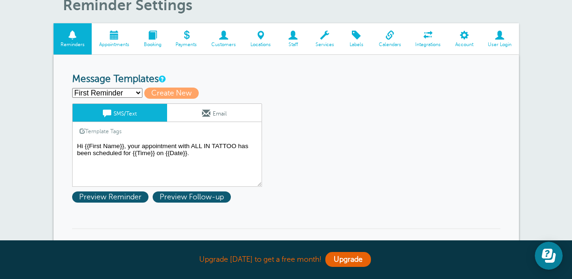
click at [501, 37] on span at bounding box center [500, 35] width 38 height 9
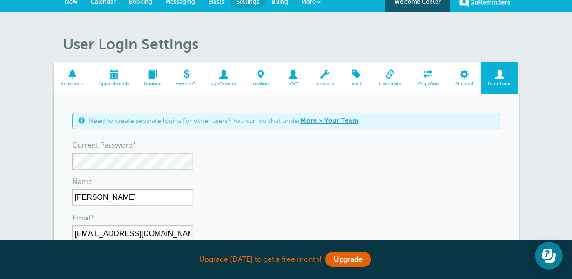
scroll to position [39, 0]
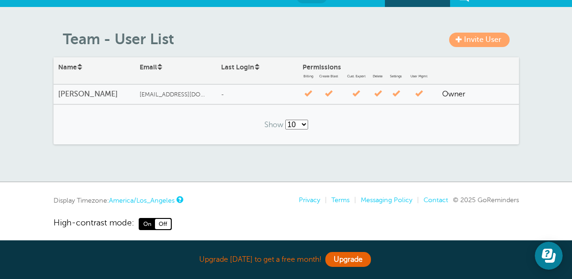
scroll to position [19, 0]
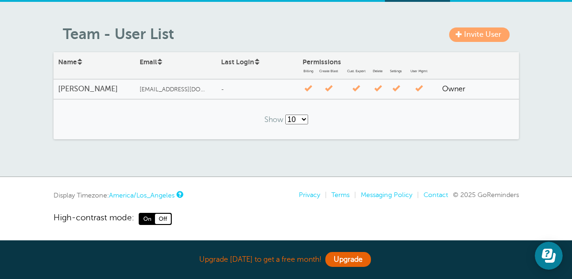
click at [470, 35] on span "Invite User" at bounding box center [482, 34] width 37 height 8
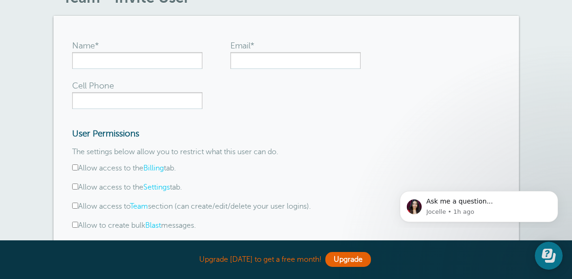
scroll to position [142, 0]
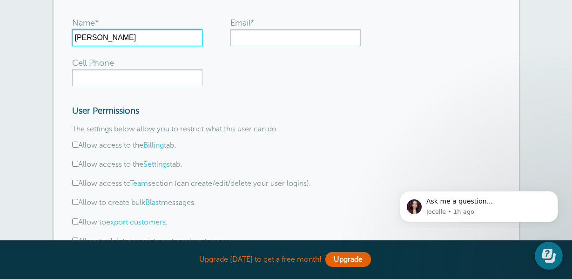
type input "Mandi Schrader"
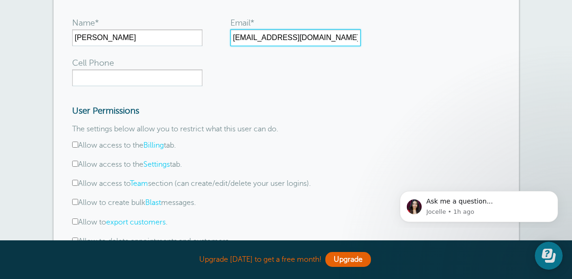
type input "Allintattoo.mandi@gmail.com"
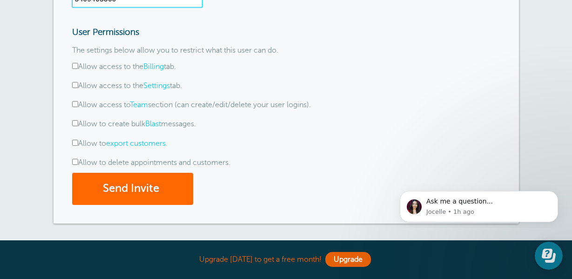
scroll to position [219, 0]
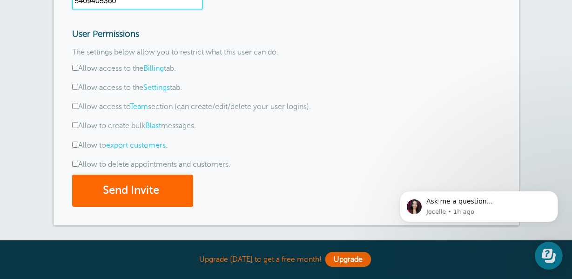
type input "5409405360"
click at [76, 163] on input "Allow to delete appointments and customers." at bounding box center [75, 164] width 6 height 6
checkbox input "true"
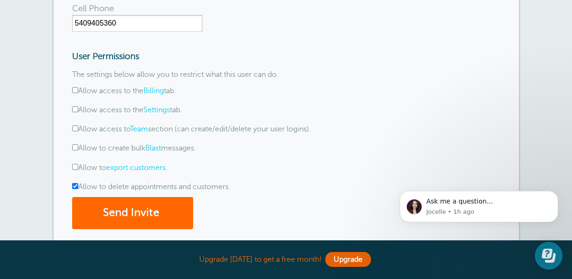
scroll to position [187, 0]
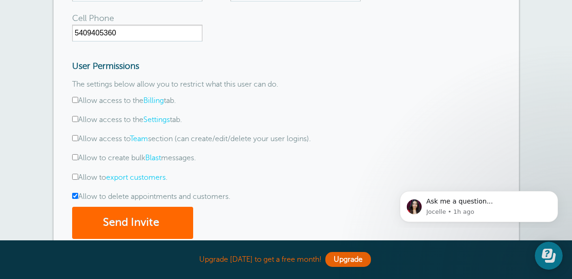
click at [75, 177] on input "Allow to export customers ." at bounding box center [75, 177] width 6 height 6
checkbox input "true"
click at [74, 101] on input "Allow access to the Billing tab." at bounding box center [75, 100] width 6 height 6
checkbox input "true"
click at [76, 121] on input "Allow access to the Settings tab." at bounding box center [75, 119] width 6 height 6
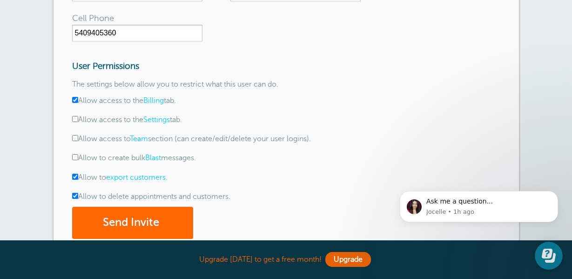
checkbox input "true"
click at [74, 136] on input "Allow access to Team section (can create/edit/delete your user logins)." at bounding box center [75, 138] width 6 height 6
checkbox input "true"
click at [76, 157] on input "Allow to create bulk Blast messages." at bounding box center [75, 157] width 6 height 6
checkbox input "true"
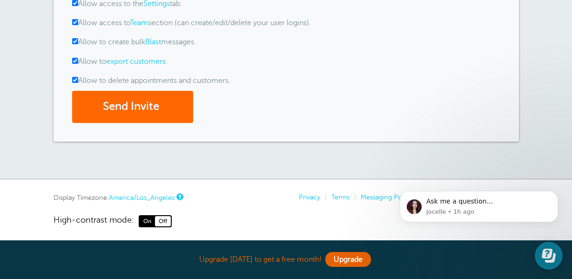
scroll to position [301, 0]
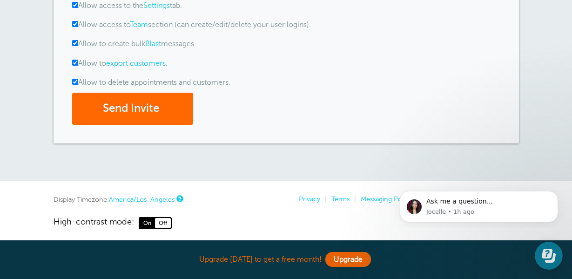
click at [164, 196] on link "America/Los_Angeles" at bounding box center [142, 199] width 66 height 7
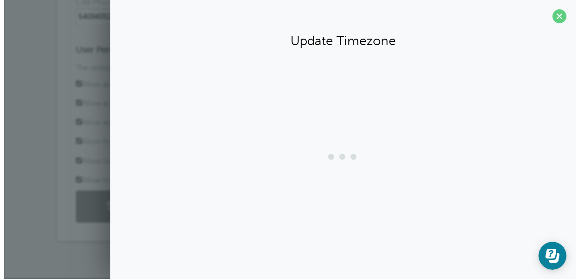
scroll to position [201, 0]
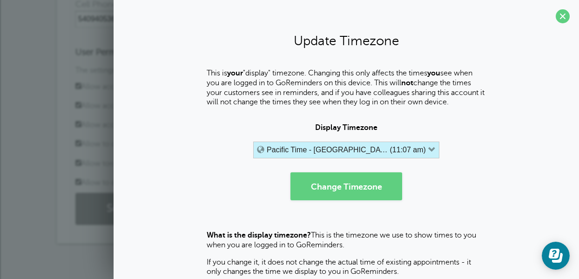
click at [429, 150] on icon "button" at bounding box center [432, 149] width 7 height 7
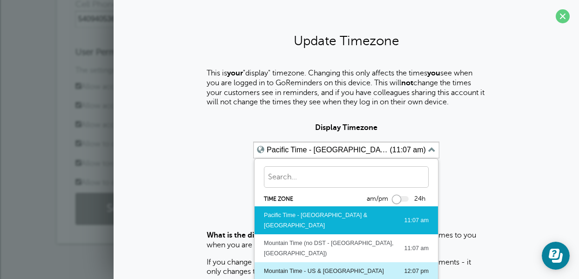
scroll to position [45, 0]
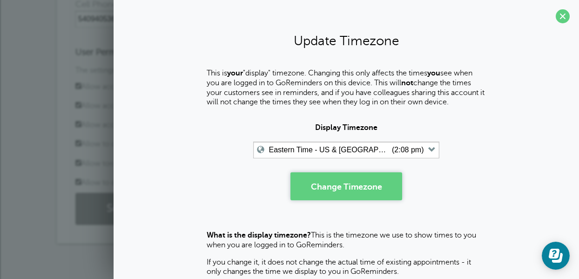
click at [343, 186] on button "Change Timezone" at bounding box center [347, 186] width 112 height 28
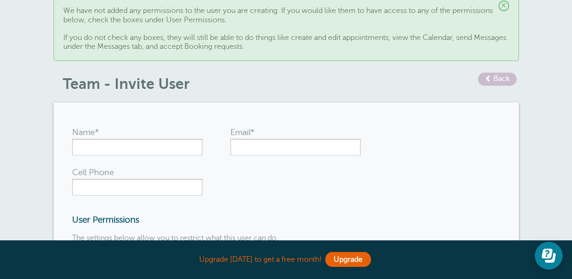
scroll to position [225, 0]
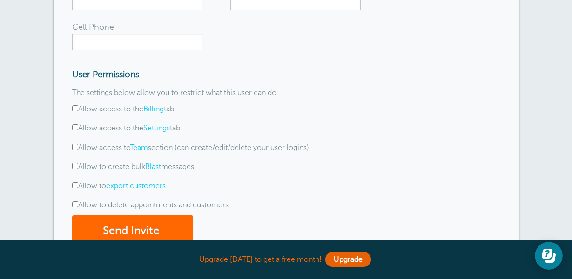
click at [77, 107] on input "Allow access to the Billing tab." at bounding box center [75, 108] width 6 height 6
checkbox input "true"
click at [78, 126] on label "Allow access to the Settings tab." at bounding box center [127, 128] width 110 height 8
click at [78, 126] on input "Allow access to the Settings tab." at bounding box center [75, 127] width 6 height 6
checkbox input "true"
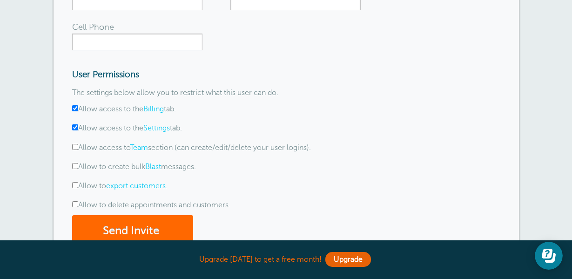
click at [78, 144] on label "Allow access to Team section (can create/edit/delete your user logins)." at bounding box center [191, 147] width 239 height 8
click at [78, 144] on input "Allow access to Team section (can create/edit/delete your user logins)." at bounding box center [75, 147] width 6 height 6
checkbox input "true"
click at [74, 167] on input "Allow to create bulk Blast messages." at bounding box center [75, 166] width 6 height 6
checkbox input "true"
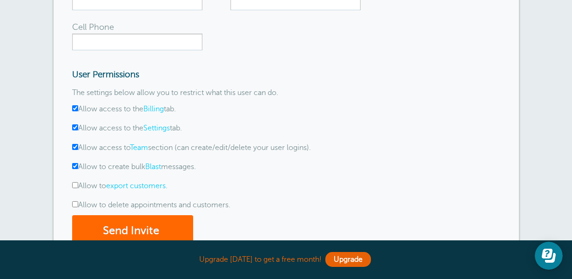
click at [75, 186] on input "Allow to export customers ." at bounding box center [75, 185] width 6 height 6
checkbox input "true"
click at [74, 204] on input "Allow to delete appointments and customers." at bounding box center [75, 204] width 6 height 6
checkbox input "true"
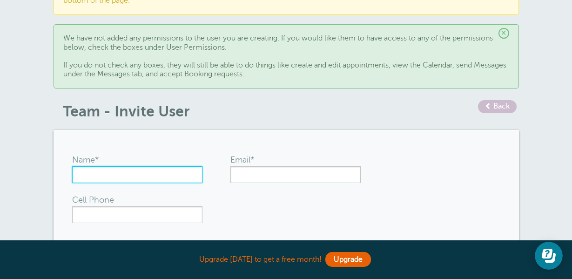
scroll to position [54, 0]
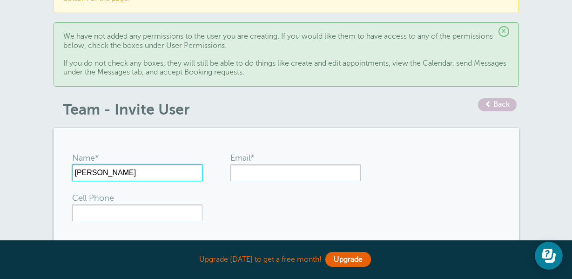
type input "Mani Schrader"
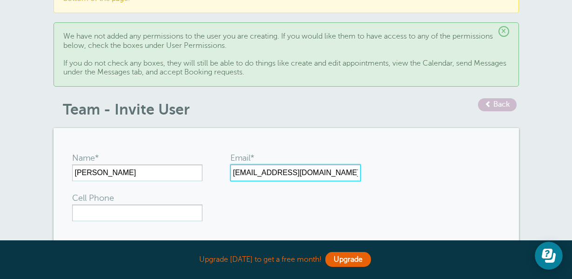
type input "allintatto.mandi@gmail.com"
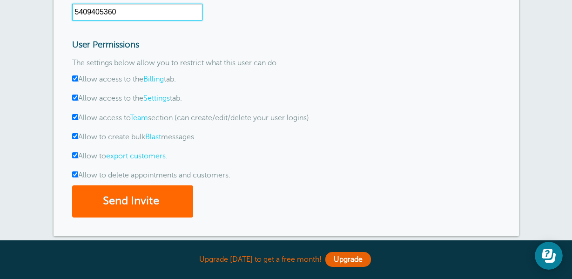
scroll to position [327, 0]
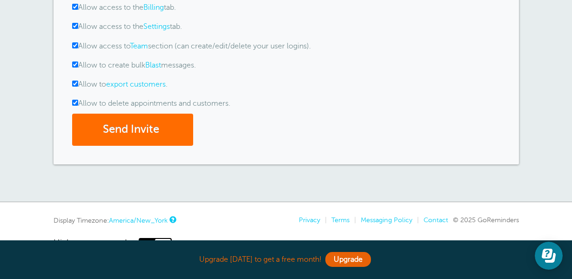
type input "5409405360"
click at [129, 126] on button "Send Invite" at bounding box center [132, 130] width 121 height 32
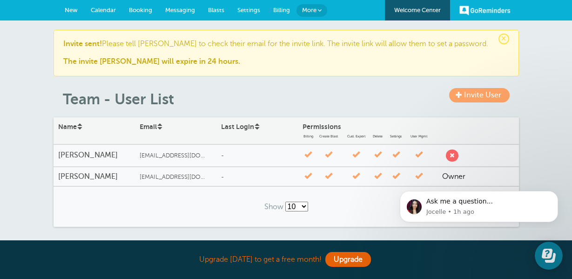
click at [247, 14] on link "Settings" at bounding box center [249, 10] width 36 height 20
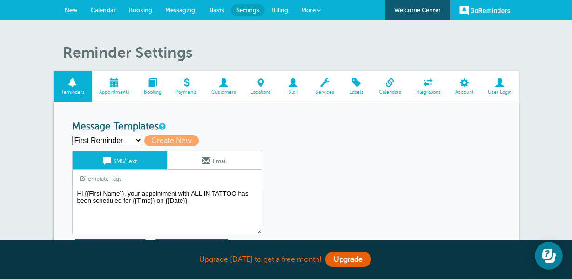
click at [388, 86] on span at bounding box center [390, 82] width 37 height 9
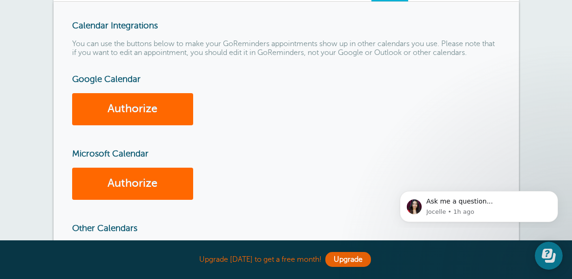
scroll to position [102, 0]
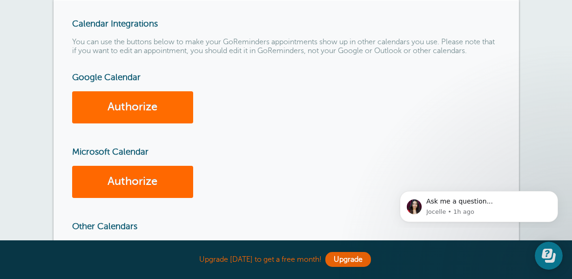
click at [138, 107] on link "Authorize" at bounding box center [132, 107] width 121 height 32
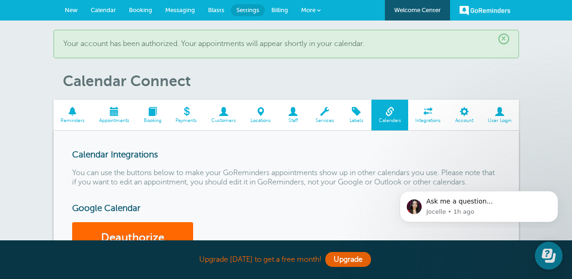
click at [119, 119] on span "Appointments" at bounding box center [113, 121] width 35 height 6
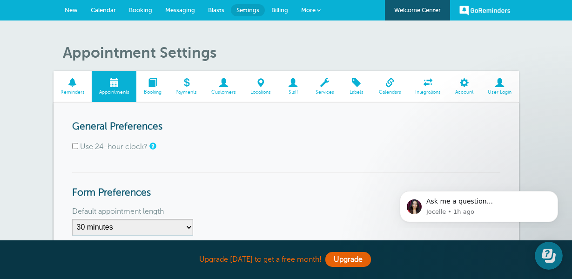
click at [111, 12] on span "Calendar" at bounding box center [103, 10] width 25 height 7
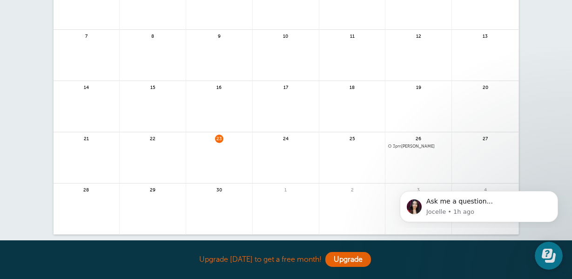
scroll to position [154, 0]
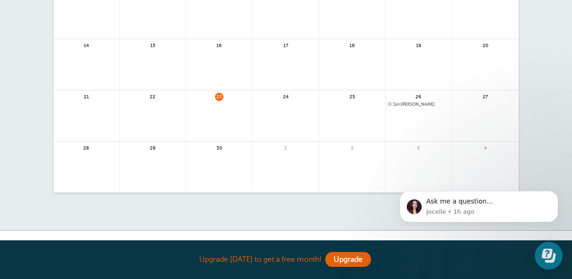
click at [416, 104] on span "3pm [PERSON_NAME]" at bounding box center [418, 104] width 61 height 5
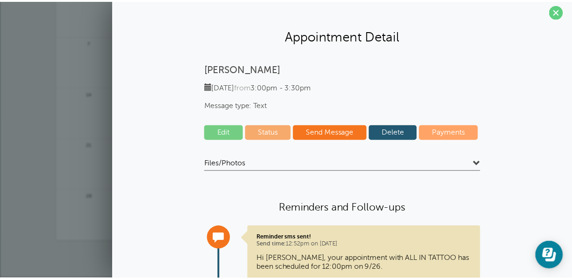
scroll to position [0, 0]
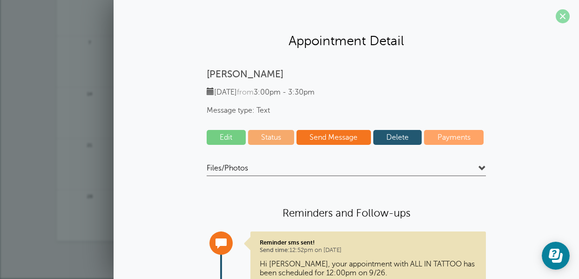
click at [556, 19] on span at bounding box center [563, 16] width 14 height 14
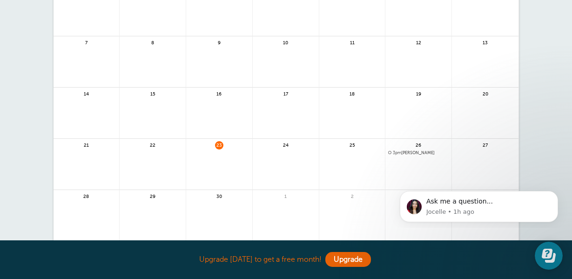
click at [422, 151] on div "26 3pm [PERSON_NAME]" at bounding box center [419, 164] width 67 height 51
click at [408, 154] on span "3pm [PERSON_NAME]" at bounding box center [418, 152] width 61 height 5
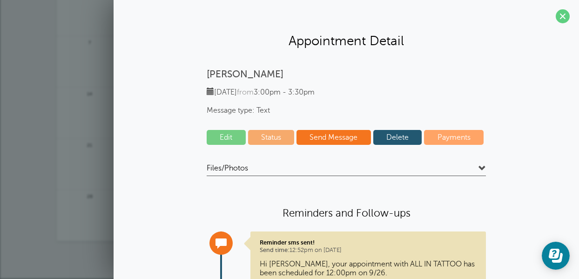
click at [404, 140] on link "Delete" at bounding box center [398, 137] width 49 height 15
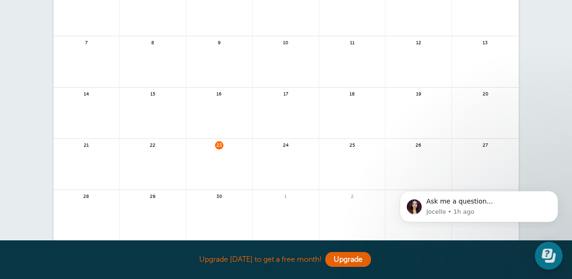
scroll to position [28, 0]
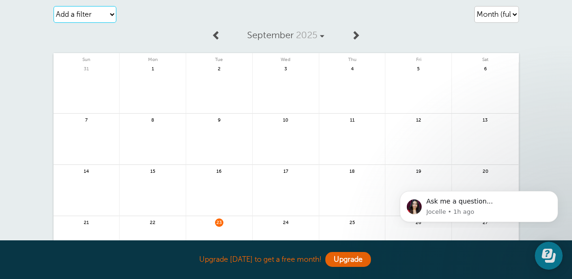
select select "staff"
select select
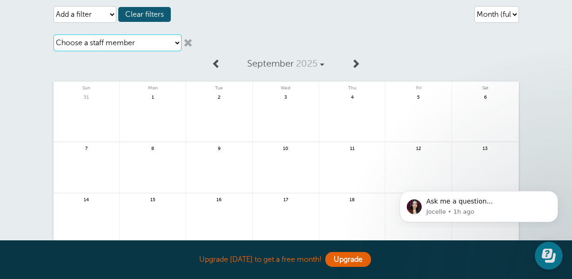
select select "21615"
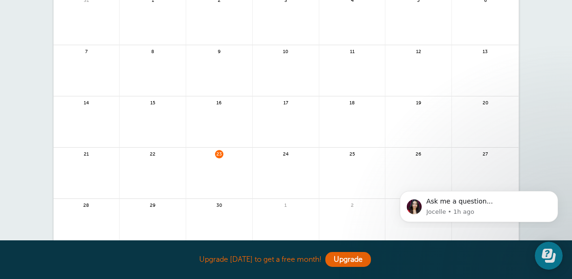
scroll to position [0, 0]
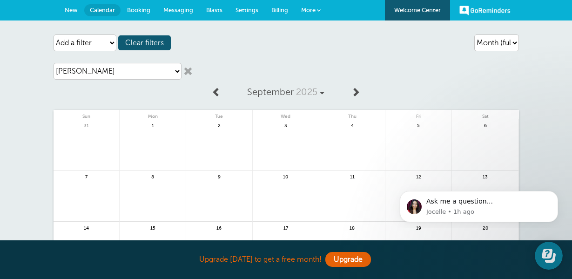
click at [242, 9] on span "Settings" at bounding box center [247, 10] width 23 height 7
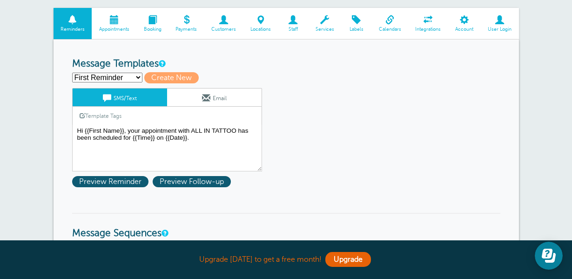
scroll to position [52, 0]
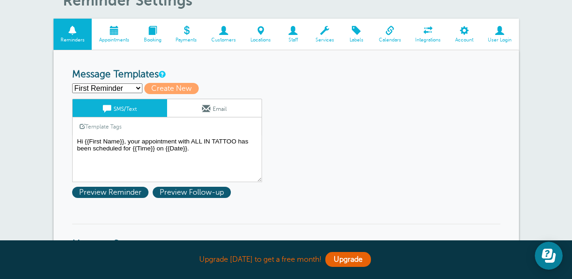
click at [284, 36] on link "Staff" at bounding box center [293, 34] width 30 height 31
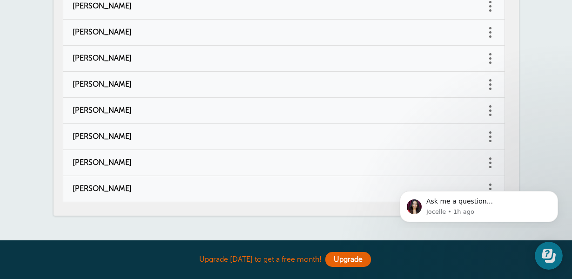
click at [155, 157] on td "[PERSON_NAME]" at bounding box center [274, 163] width 423 height 26
click at [129, 160] on span "[PERSON_NAME]" at bounding box center [275, 162] width 404 height 9
type input "[PERSON_NAME]"
checkbox input "false"
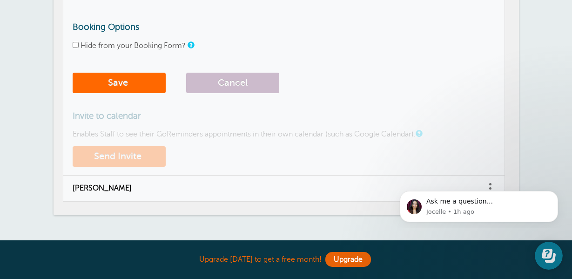
scroll to position [428, 0]
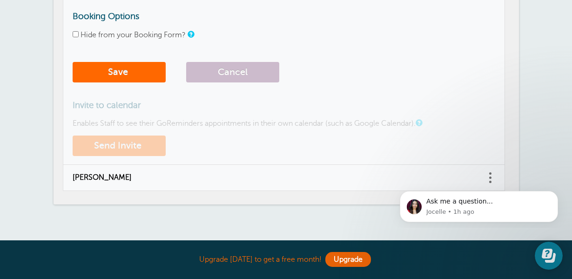
click at [155, 148] on button "Send Invite" at bounding box center [119, 146] width 93 height 20
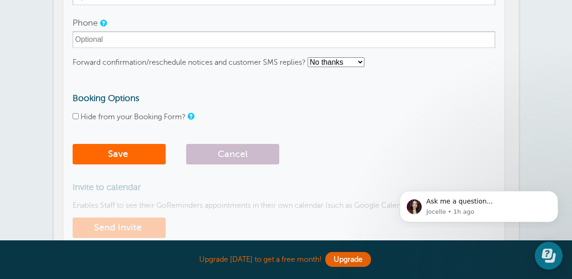
scroll to position [273, 0]
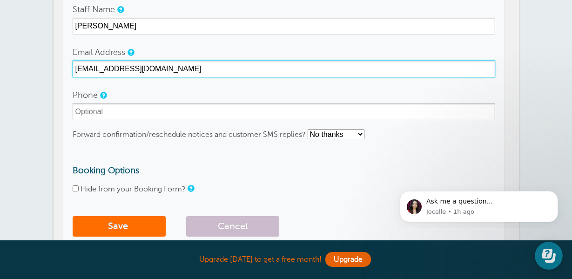
type input "[EMAIL_ADDRESS][DOMAIN_NAME]"
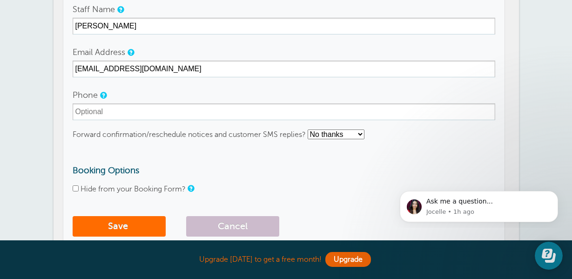
click at [132, 216] on button "Save" at bounding box center [119, 226] width 93 height 20
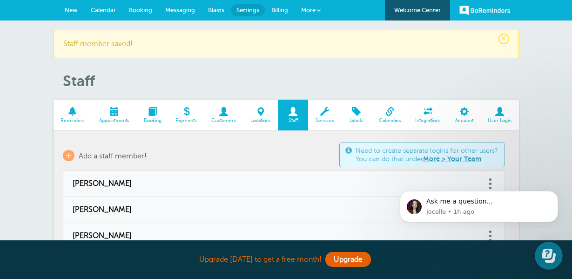
click at [395, 107] on span at bounding box center [390, 111] width 37 height 9
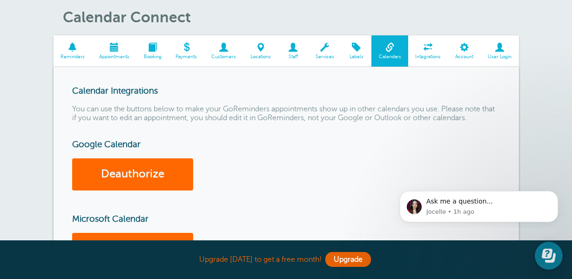
scroll to position [20, 0]
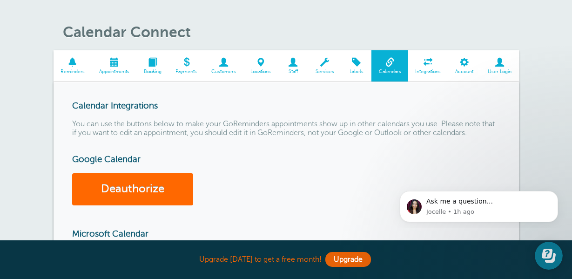
click at [293, 65] on span at bounding box center [293, 62] width 30 height 9
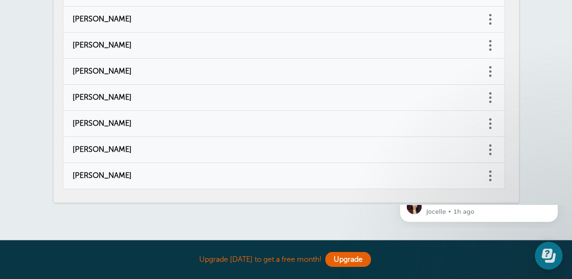
click at [113, 145] on span "[PERSON_NAME]" at bounding box center [275, 149] width 404 height 9
type input "[PERSON_NAME]"
type input "[EMAIL_ADDRESS][DOMAIN_NAME]"
checkbox input "false"
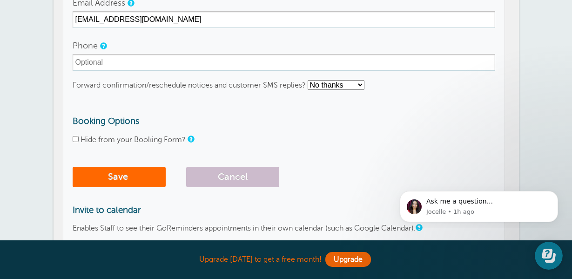
scroll to position [414, 0]
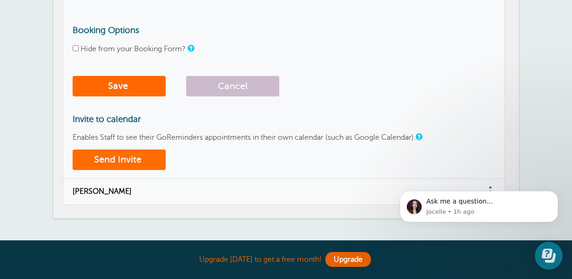
click at [123, 158] on button "Send Invite" at bounding box center [119, 160] width 93 height 20
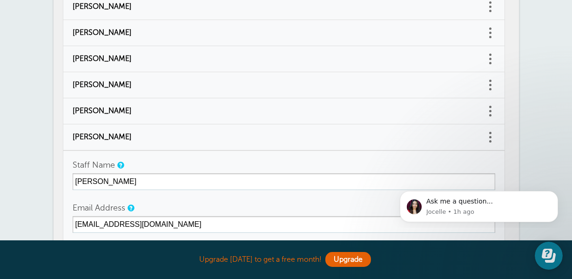
scroll to position [0, 0]
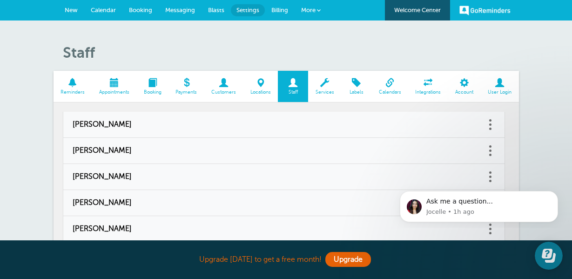
click at [114, 14] on link "Calendar" at bounding box center [103, 10] width 38 height 20
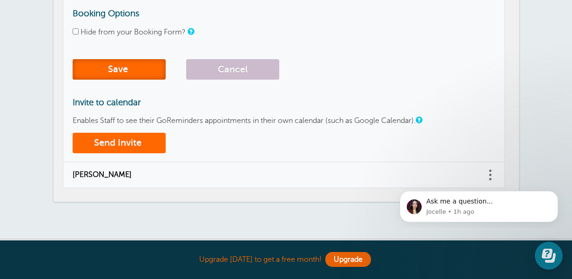
scroll to position [366, 0]
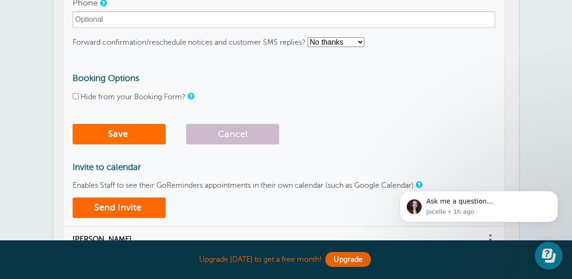
click at [145, 135] on button "Save" at bounding box center [119, 134] width 93 height 20
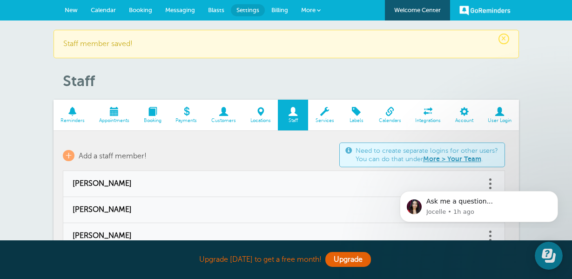
click at [102, 16] on link "Calendar" at bounding box center [103, 10] width 38 height 20
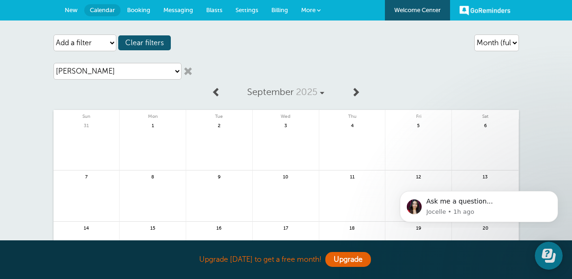
click at [249, 8] on span "Settings" at bounding box center [247, 10] width 23 height 7
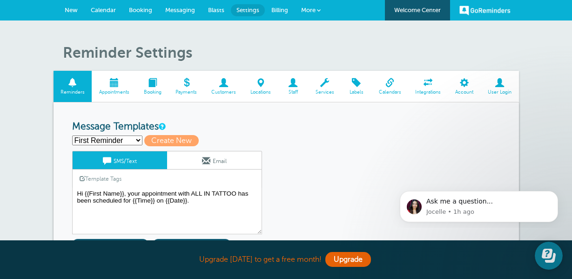
click at [496, 86] on span at bounding box center [500, 82] width 38 height 9
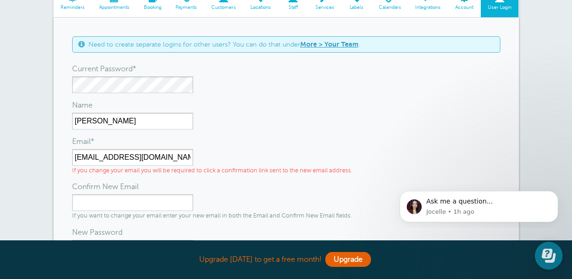
scroll to position [8, 0]
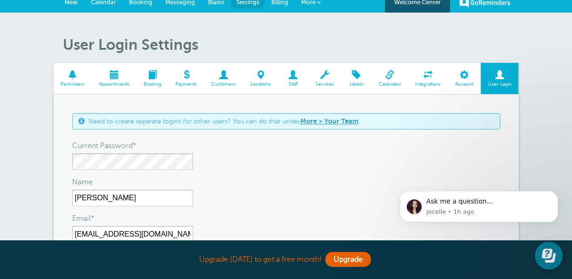
click at [291, 82] on span "Staff" at bounding box center [293, 85] width 21 height 6
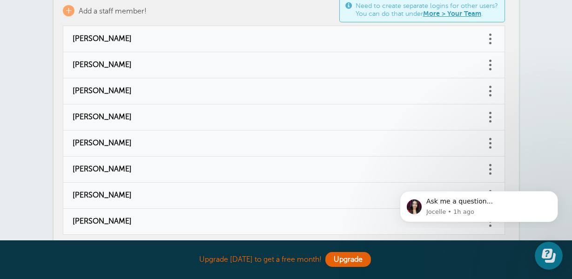
scroll to position [149, 0]
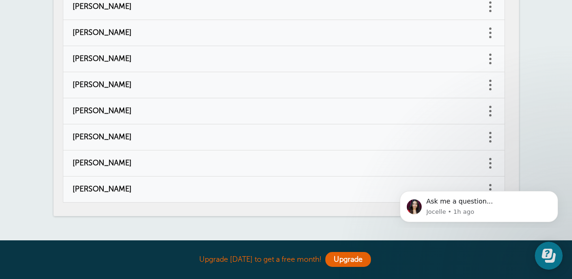
click at [494, 163] on link at bounding box center [490, 163] width 9 height 14
click at [484, 138] on link "Edit" at bounding box center [481, 139] width 28 height 17
type input "[PERSON_NAME]"
type input "smtryandevivies@gmail.com"
checkbox input "false"
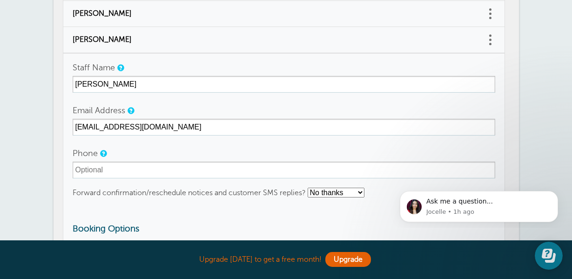
scroll to position [63, 0]
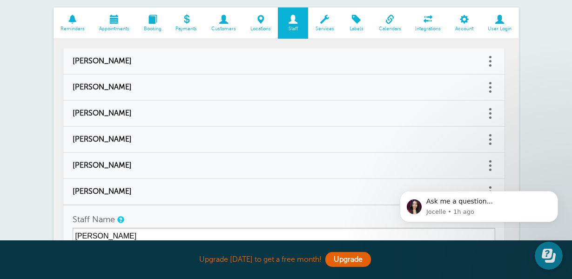
click at [505, 28] on span "User Login" at bounding box center [500, 29] width 29 height 6
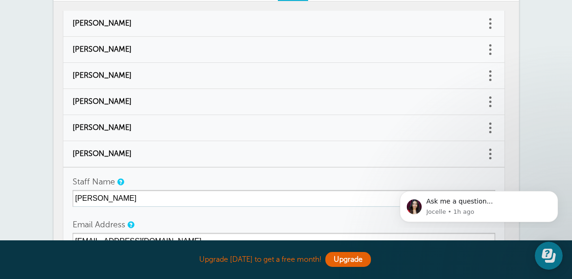
scroll to position [0, 0]
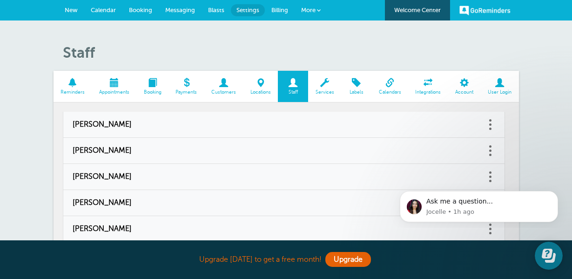
click at [499, 87] on span at bounding box center [500, 82] width 38 height 9
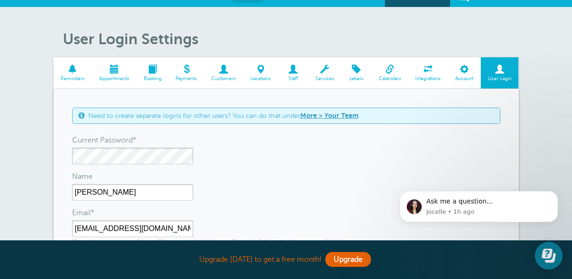
scroll to position [22, 0]
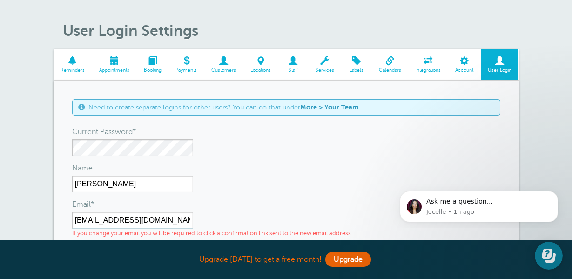
click at [338, 107] on link "More > Your Team" at bounding box center [329, 106] width 58 height 7
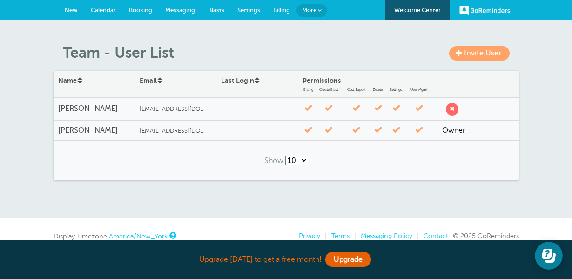
click at [96, 11] on span "Calendar" at bounding box center [103, 10] width 25 height 7
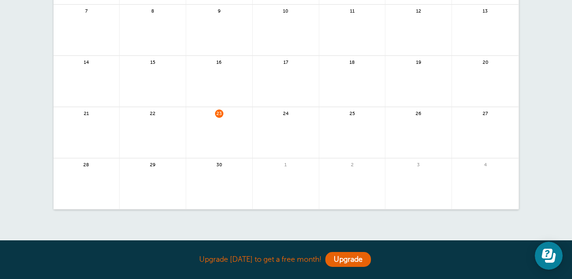
scroll to position [164, 0]
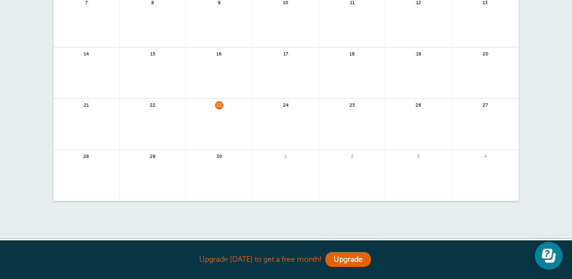
scroll to position [158, 0]
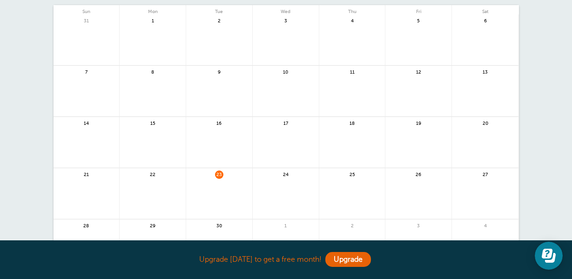
scroll to position [129, 0]
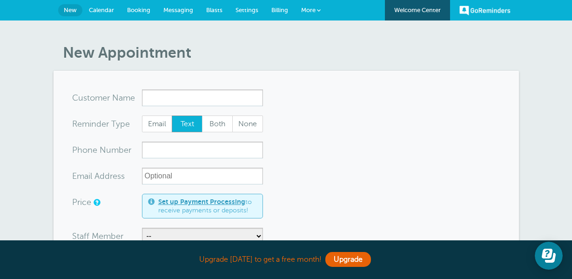
click at [101, 10] on span "Calendar" at bounding box center [101, 10] width 25 height 7
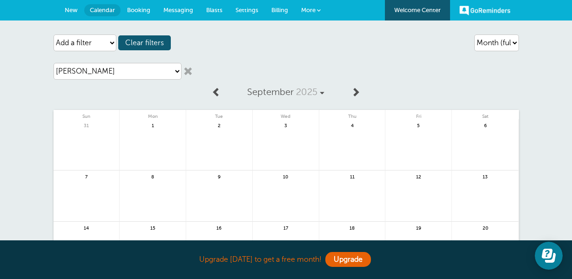
click at [65, 10] on span "New" at bounding box center [71, 10] width 13 height 7
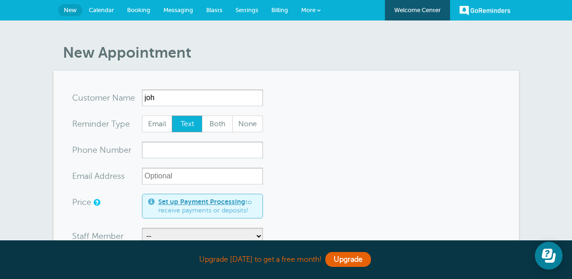
type input "[PERSON_NAME]"
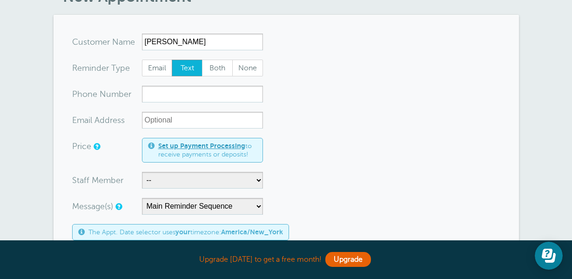
scroll to position [74, 0]
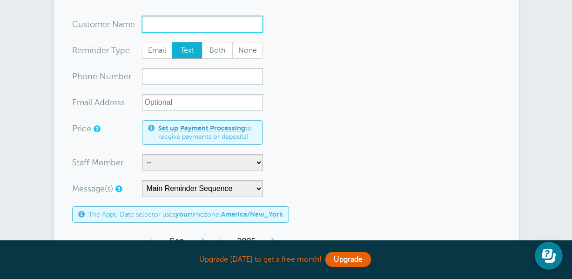
type input "[PERSON_NAME]"
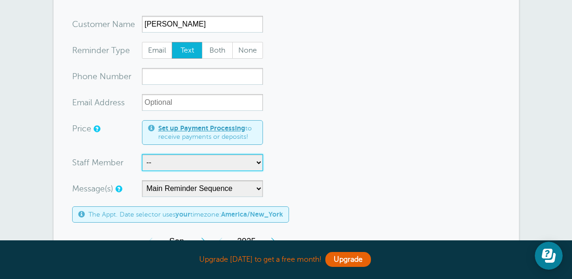
select select "21615"
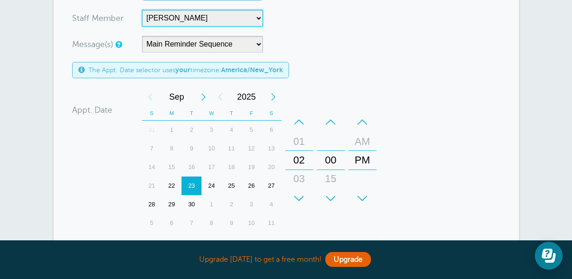
scroll to position [252, 0]
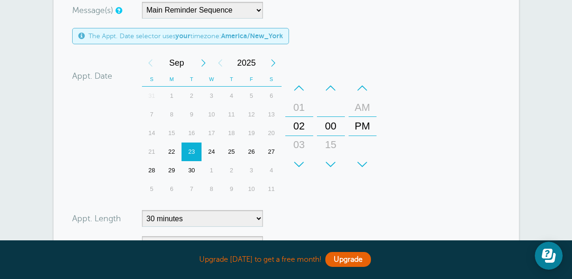
click at [303, 149] on div "03" at bounding box center [299, 145] width 22 height 19
click at [331, 142] on div "15" at bounding box center [331, 145] width 22 height 19
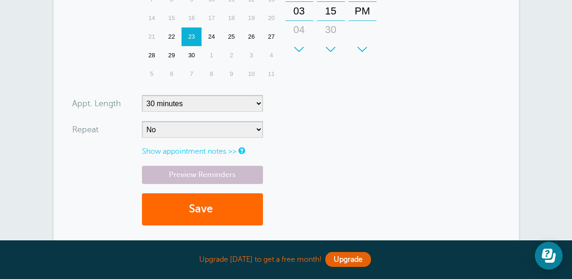
scroll to position [381, 0]
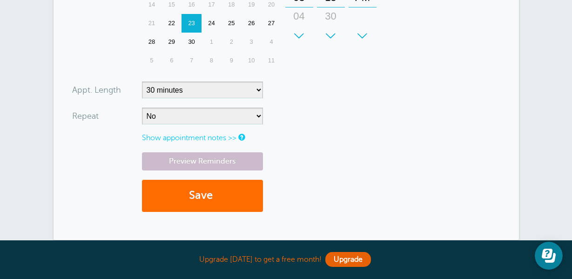
click at [228, 207] on button "Save" at bounding box center [202, 196] width 121 height 32
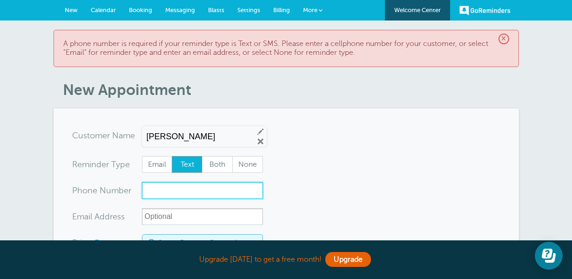
click at [224, 187] on input "xxx-no-autofill" at bounding box center [202, 190] width 121 height 17
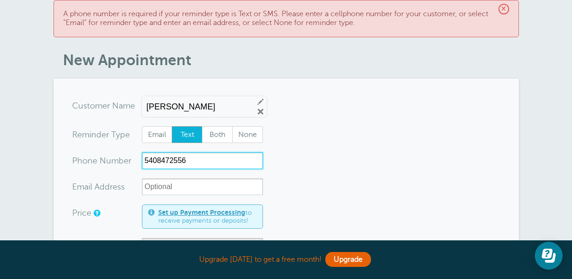
scroll to position [161, 0]
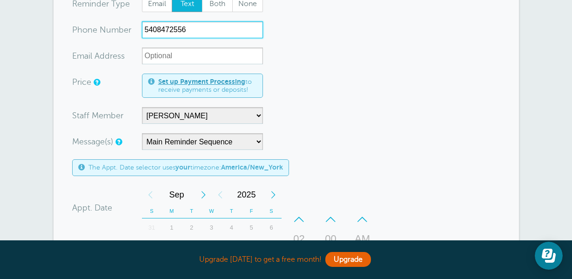
type input "5408472556"
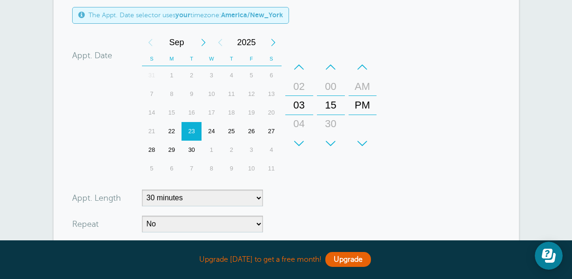
scroll to position [471, 0]
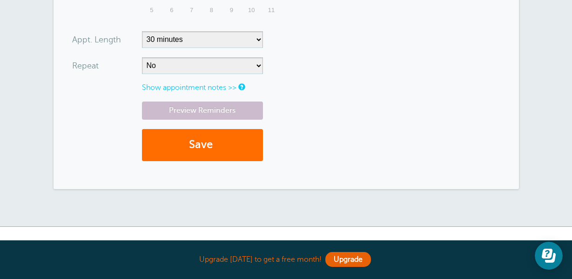
click at [238, 140] on button "Save" at bounding box center [202, 145] width 121 height 32
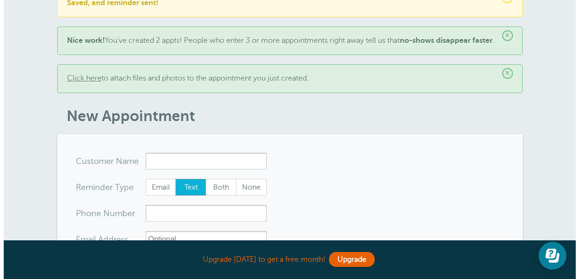
scroll to position [43, 0]
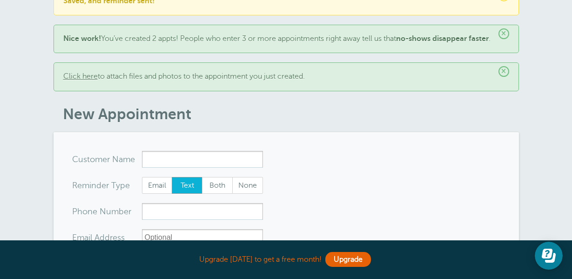
click at [79, 81] on link "Click here" at bounding box center [80, 76] width 34 height 8
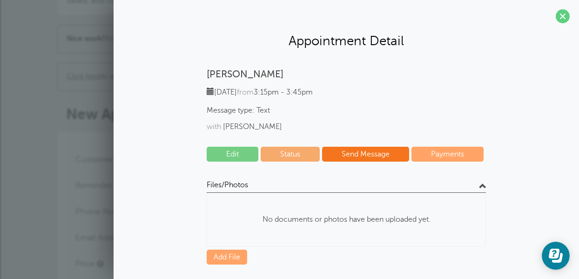
scroll to position [0, 0]
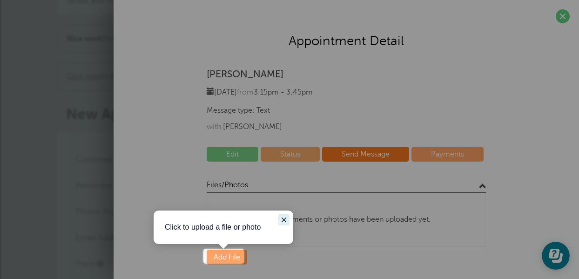
click at [285, 218] on icon "Close guide" at bounding box center [283, 219] width 7 height 7
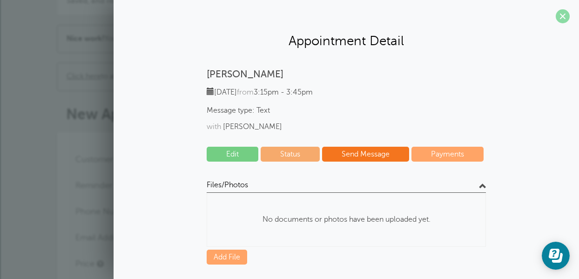
click at [556, 16] on span at bounding box center [563, 16] width 14 height 14
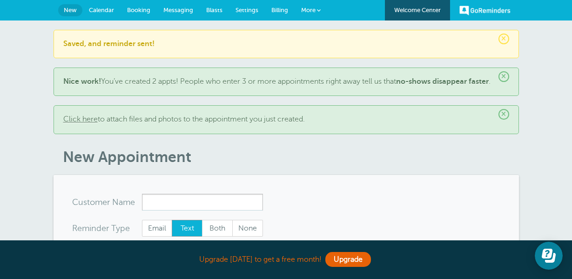
click at [109, 9] on span "Calendar" at bounding box center [101, 10] width 25 height 7
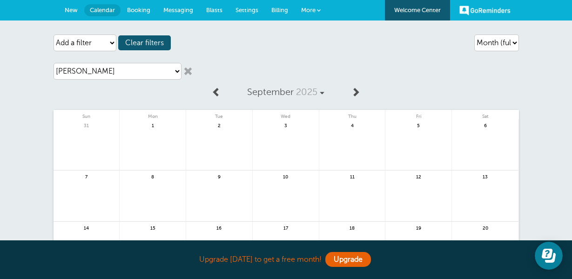
click at [254, 10] on span "Settings" at bounding box center [247, 10] width 23 height 7
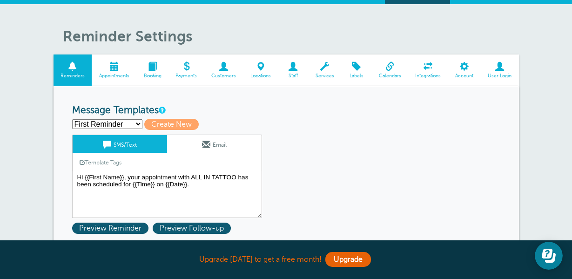
scroll to position [55, 0]
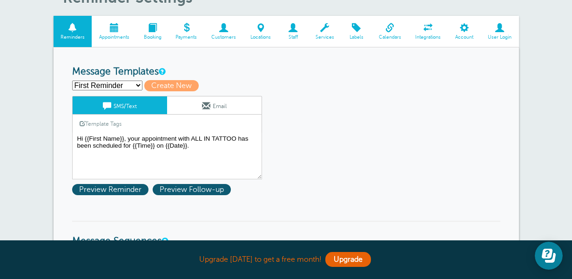
click at [290, 28] on span at bounding box center [293, 27] width 30 height 9
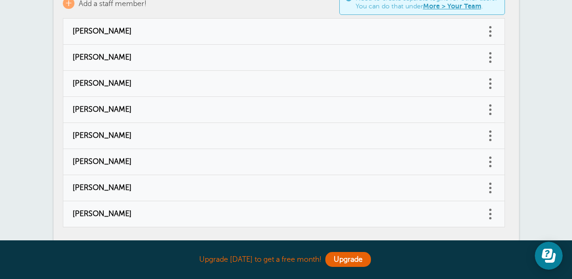
scroll to position [159, 0]
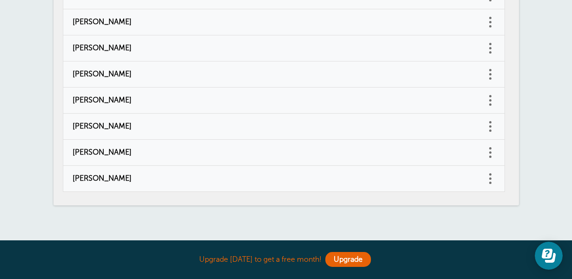
click at [140, 150] on span "[PERSON_NAME]" at bounding box center [275, 152] width 404 height 9
type input "[PERSON_NAME]"
type input "[EMAIL_ADDRESS][DOMAIN_NAME]"
checkbox input "false"
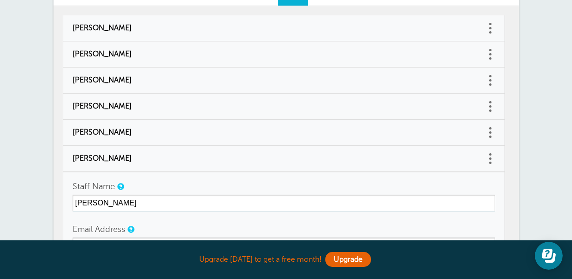
scroll to position [25, 0]
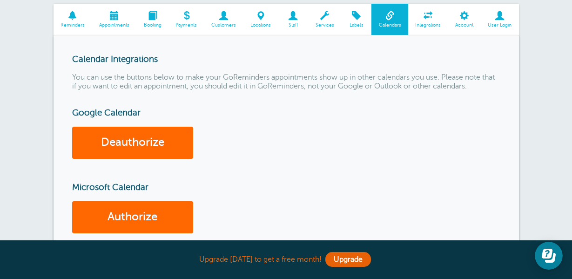
scroll to position [88, 0]
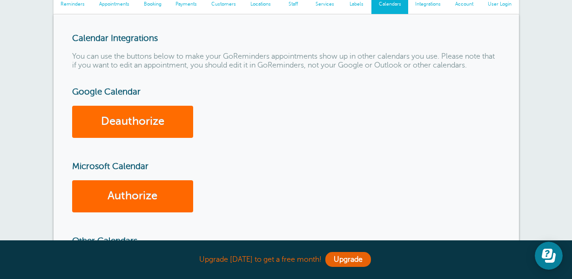
click at [149, 126] on link "Deauthorize" at bounding box center [132, 122] width 121 height 32
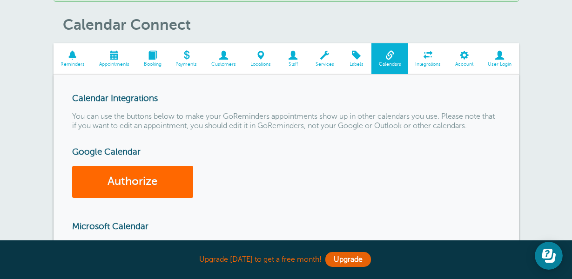
scroll to position [63, 0]
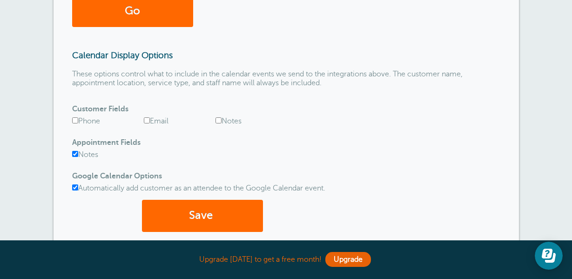
scroll to position [412, 0]
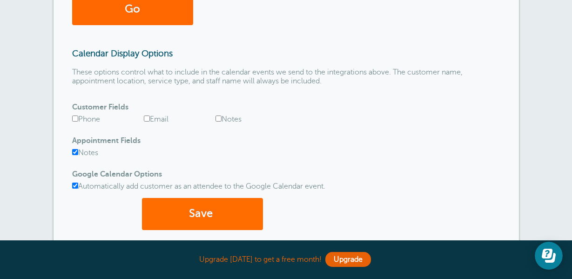
click at [233, 207] on button "Save" at bounding box center [202, 214] width 121 height 32
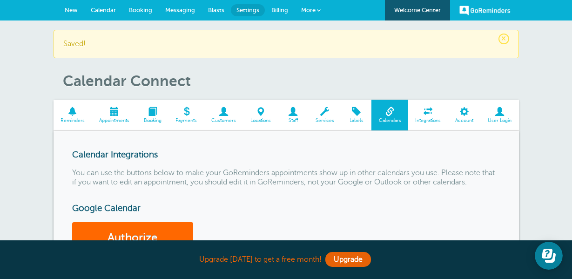
click at [72, 12] on span "New" at bounding box center [71, 10] width 13 height 7
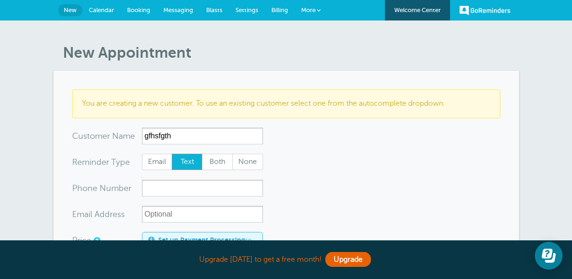
scroll to position [67, 0]
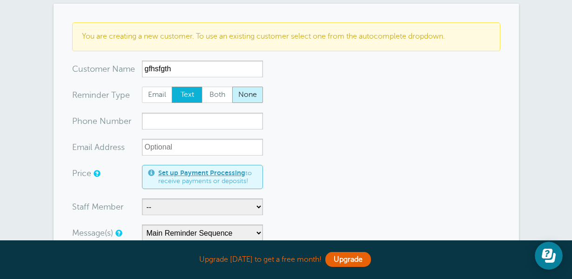
type input "gfhsfgth"
click at [243, 98] on span "None" at bounding box center [248, 95] width 30 height 16
click at [232, 87] on input "None" at bounding box center [232, 86] width 0 height 0
radio input "true"
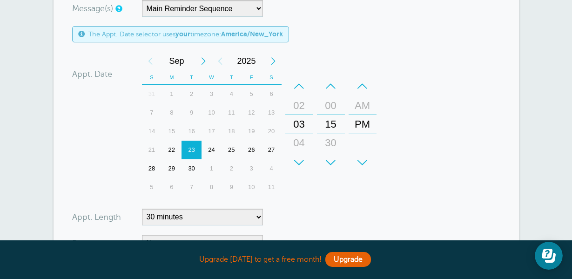
scroll to position [218, 0]
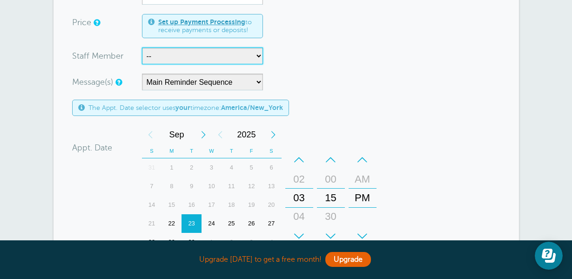
select select "21615"
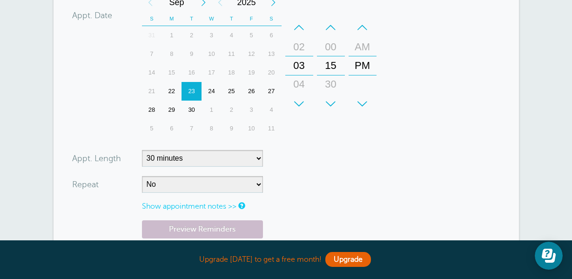
scroll to position [285, 0]
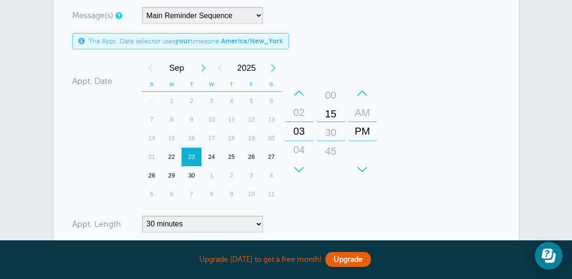
drag, startPoint x: 331, startPoint y: 132, endPoint x: 331, endPoint y: 115, distance: 17.2
click at [331, 115] on div "15" at bounding box center [331, 114] width 22 height 19
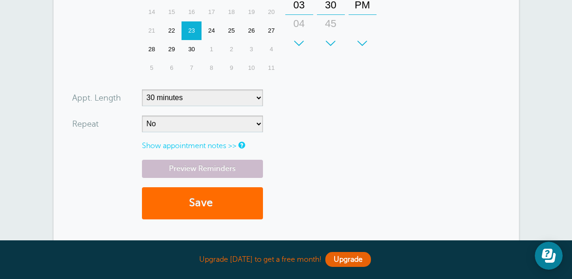
click at [226, 202] on button "Save" at bounding box center [202, 203] width 121 height 32
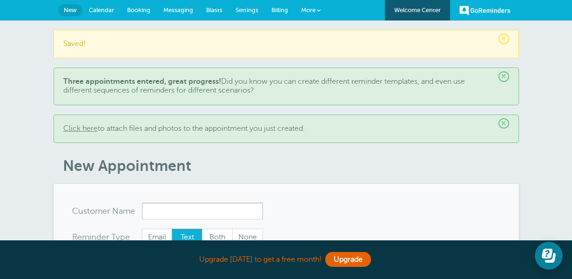
click at [95, 8] on span "Calendar" at bounding box center [101, 10] width 25 height 7
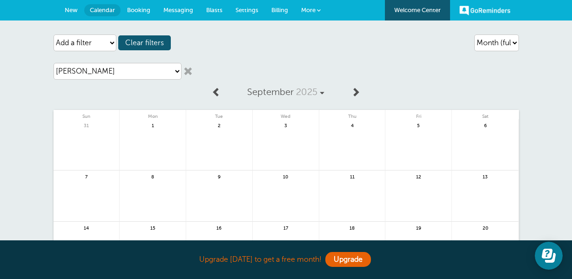
click at [256, 10] on span "Settings" at bounding box center [247, 10] width 23 height 7
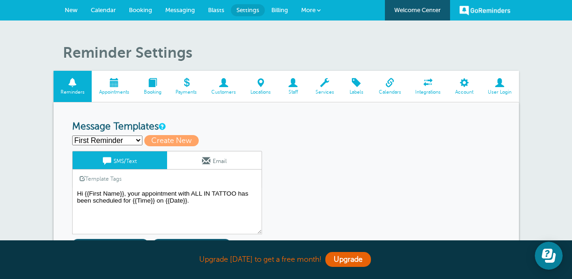
scroll to position [33, 0]
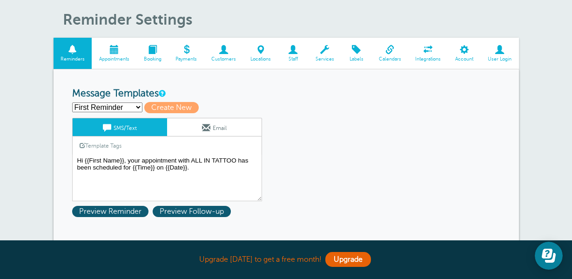
click at [290, 52] on span at bounding box center [293, 49] width 30 height 9
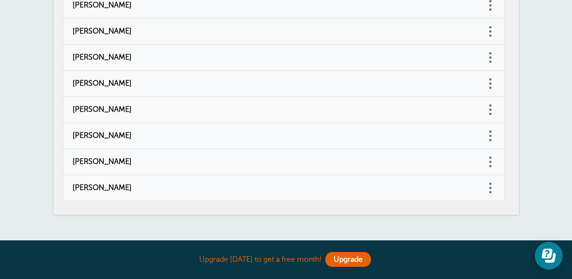
scroll to position [152, 0]
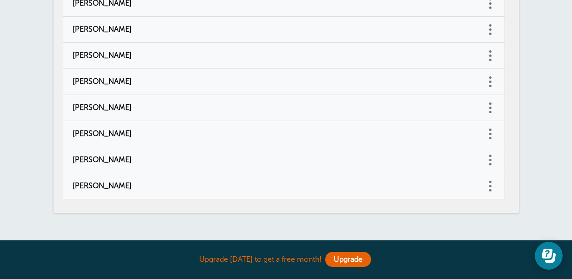
click at [115, 161] on span "[PERSON_NAME]" at bounding box center [275, 160] width 404 height 9
type input "Ryan Devivies"
type input "smtryandevivies@gmail.com"
checkbox input "false"
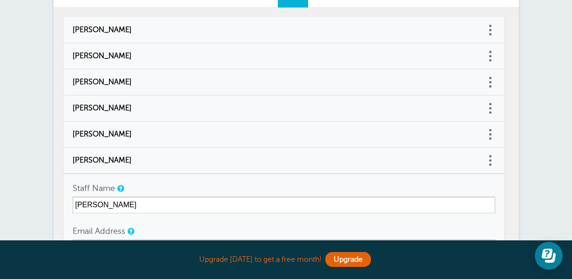
scroll to position [0, 0]
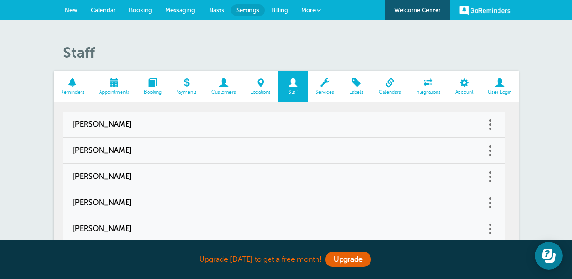
click at [157, 78] on span at bounding box center [152, 82] width 32 height 9
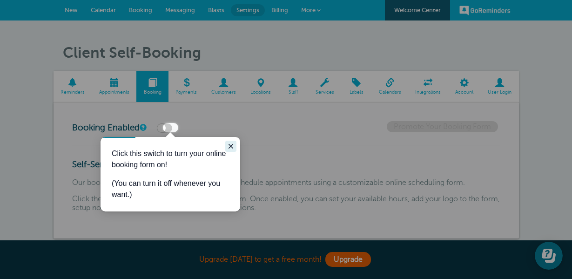
click at [235, 145] on button "Close guide" at bounding box center [230, 146] width 11 height 11
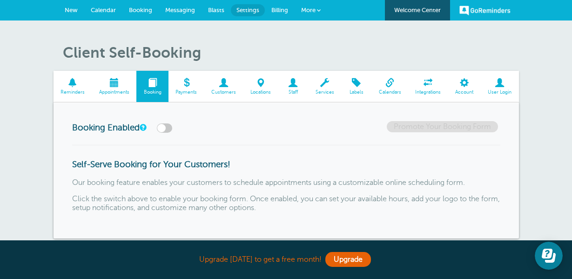
scroll to position [52, 0]
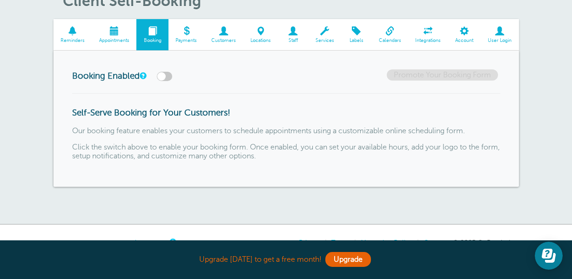
click at [187, 27] on span at bounding box center [187, 31] width 36 height 9
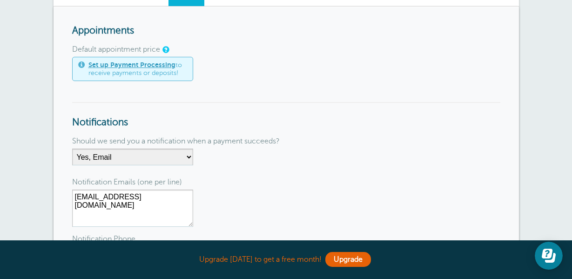
scroll to position [10, 0]
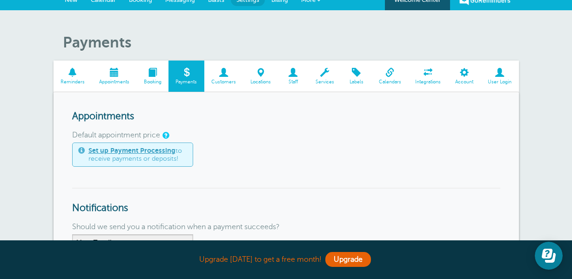
click at [294, 74] on span at bounding box center [293, 72] width 30 height 9
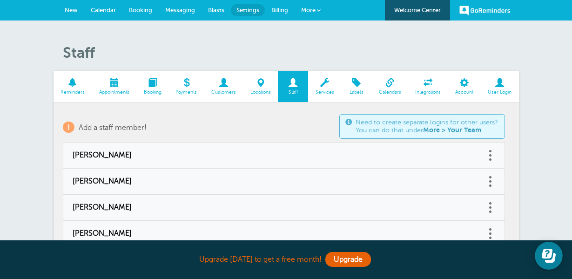
click at [333, 93] on span "Services" at bounding box center [325, 92] width 24 height 6
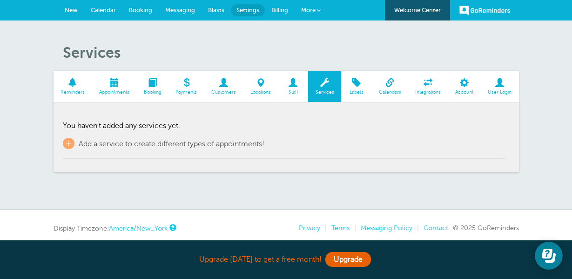
click at [364, 91] on span "Labels" at bounding box center [356, 92] width 21 height 6
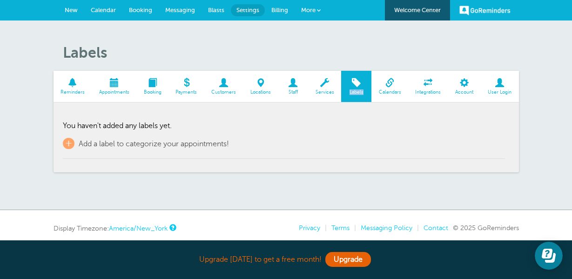
click at [423, 87] on span at bounding box center [429, 82] width 40 height 9
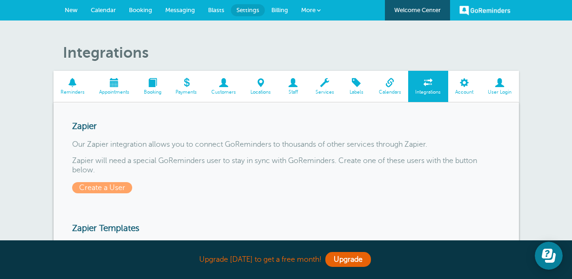
click at [393, 185] on div "Zapier will need a special GoReminders user to stay in sync with GoReminders. C…" at bounding box center [286, 175] width 429 height 36
click at [114, 83] on span at bounding box center [114, 82] width 45 height 9
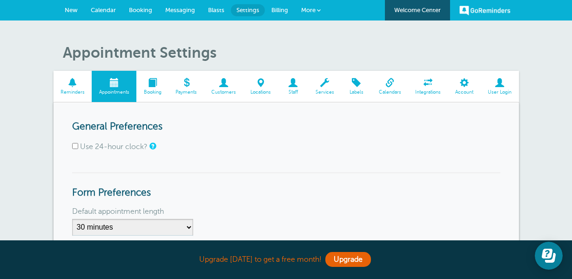
click at [107, 12] on span "Calendar" at bounding box center [103, 10] width 25 height 7
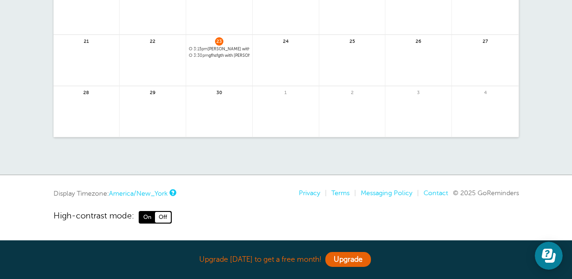
scroll to position [181, 0]
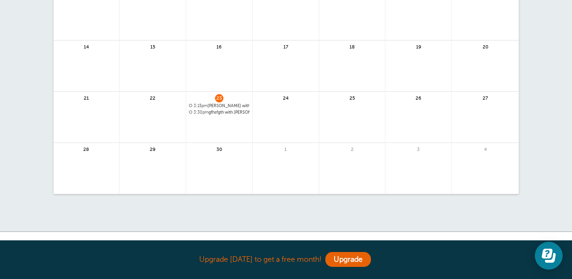
click at [230, 109] on div "3:15pm Johnny Smith with Ryan Devivies" at bounding box center [219, 109] width 66 height 12
click at [226, 112] on span "3:30pm gfhsfgth with Ryan Devivies" at bounding box center [219, 112] width 61 height 5
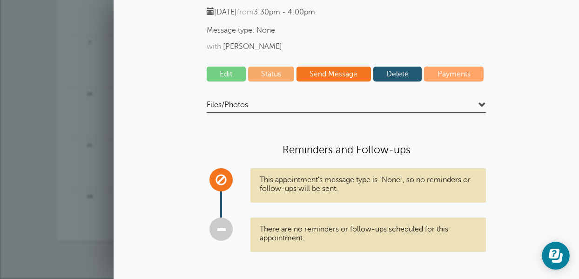
scroll to position [82, 0]
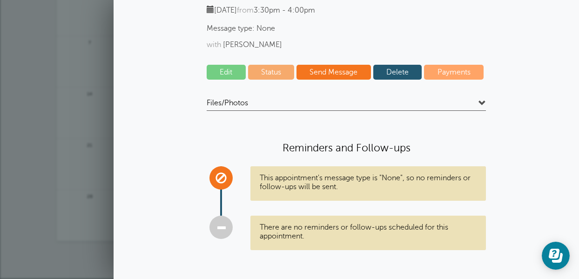
click at [147, 159] on div "gfhsfgth Tuesday, 9/23 from 3:30pm - 4:00pm Message type: None with Ryan Devivi…" at bounding box center [346, 125] width 447 height 279
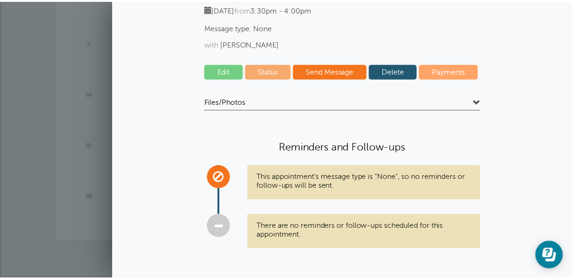
scroll to position [0, 0]
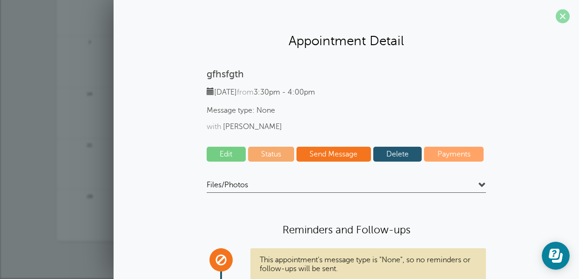
click at [558, 20] on span at bounding box center [563, 16] width 14 height 14
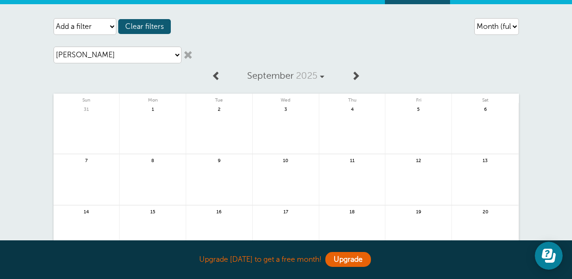
scroll to position [131, 0]
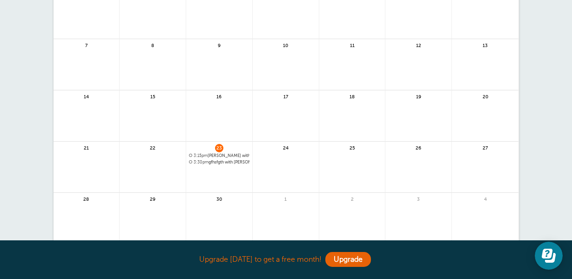
click at [238, 160] on span "3:30pm gfhsfgth with Ryan Devivies" at bounding box center [219, 162] width 61 height 5
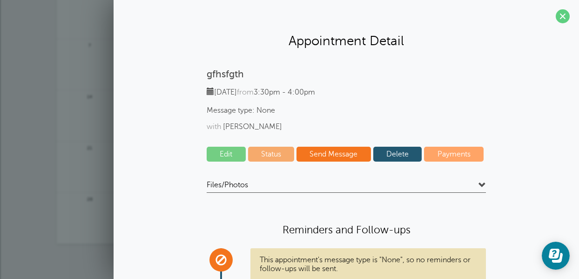
click at [392, 150] on link "Delete" at bounding box center [398, 154] width 49 height 15
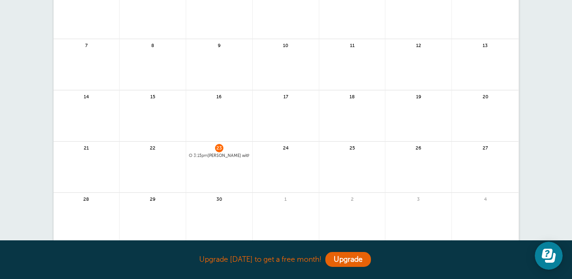
click at [242, 154] on span "3:15pm Johnny Smith with Ryan Devivies" at bounding box center [219, 155] width 61 height 5
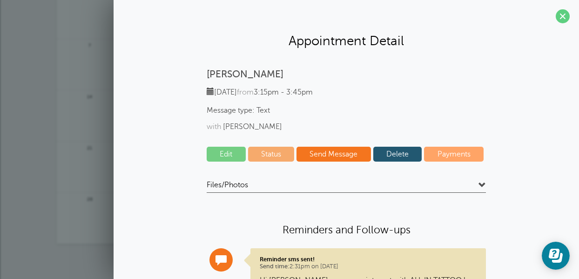
click at [391, 154] on link "Delete" at bounding box center [398, 154] width 49 height 15
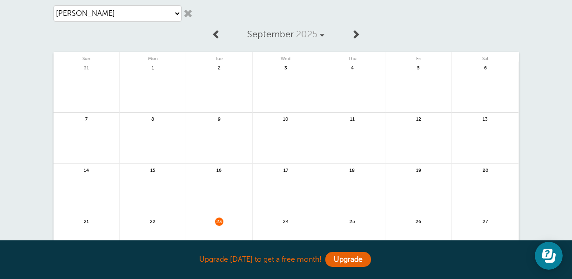
scroll to position [0, 0]
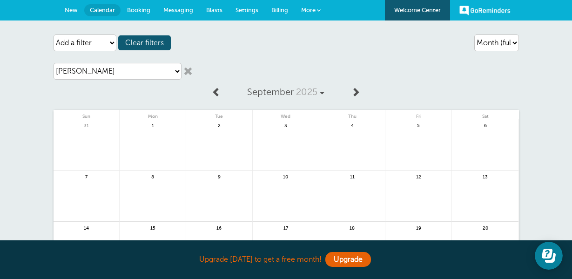
click at [75, 9] on span "New" at bounding box center [71, 10] width 13 height 7
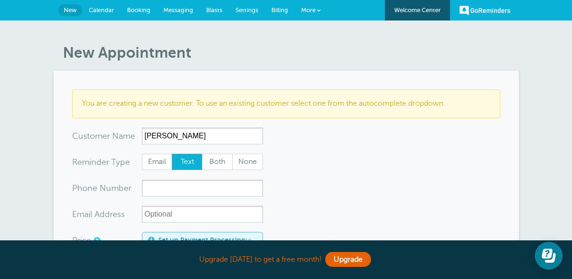
scroll to position [30, 0]
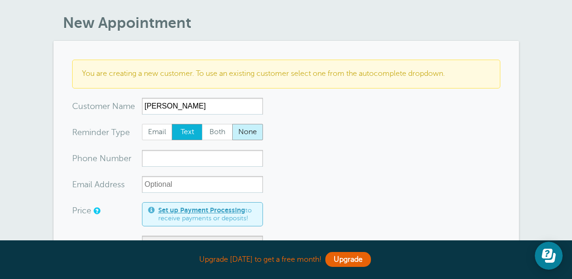
type input "joe flem"
click at [246, 136] on span "None" at bounding box center [248, 132] width 30 height 16
click at [232, 124] on input "None" at bounding box center [232, 123] width 0 height 0
radio input "true"
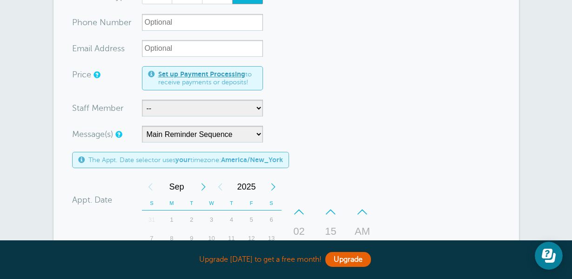
scroll to position [168, 0]
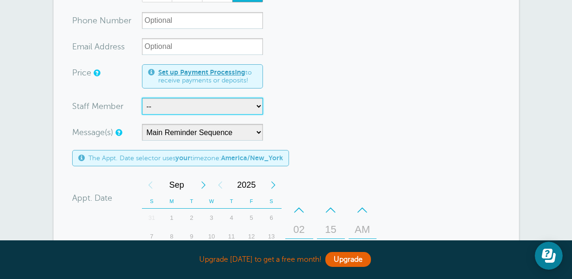
select select "21615"
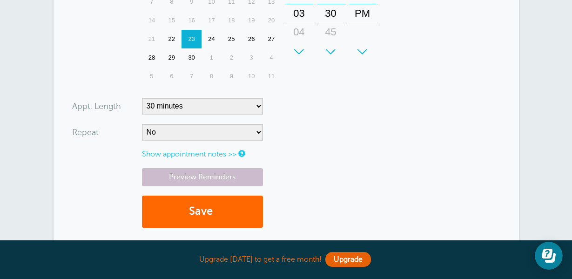
scroll to position [416, 0]
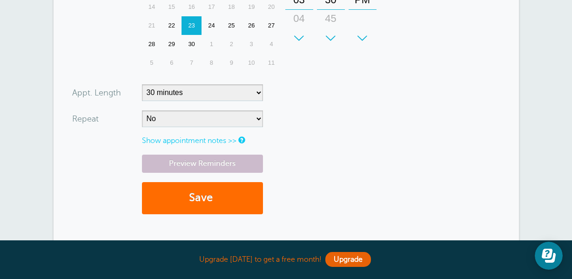
click at [207, 194] on button "Save" at bounding box center [202, 198] width 121 height 32
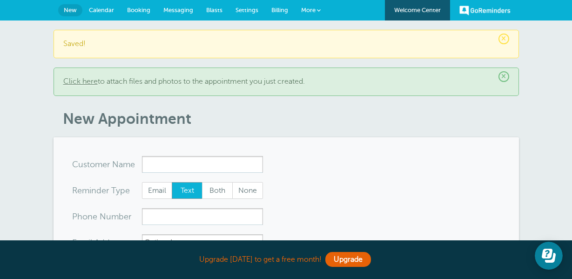
click at [107, 11] on span "Calendar" at bounding box center [101, 10] width 25 height 7
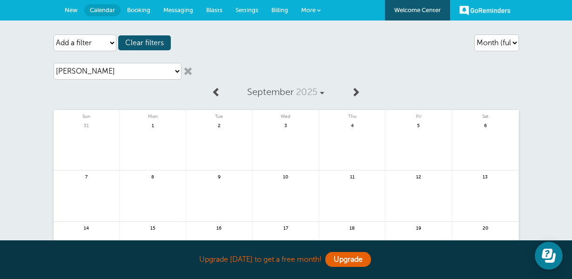
click at [253, 11] on span "Settings" at bounding box center [247, 10] width 23 height 7
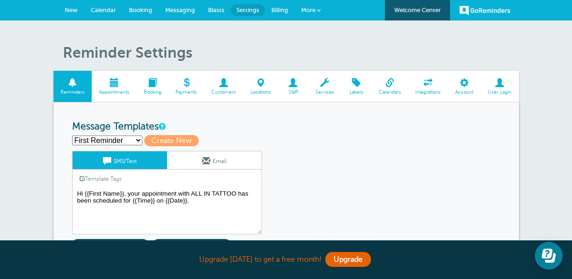
click at [295, 86] on span at bounding box center [293, 82] width 30 height 9
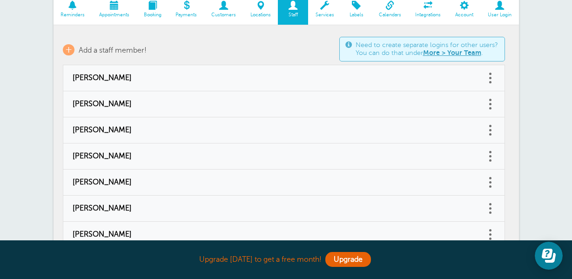
click at [165, 154] on span "Mandi Schrader" at bounding box center [275, 156] width 404 height 9
type input "Mandi Schrader"
checkbox input "false"
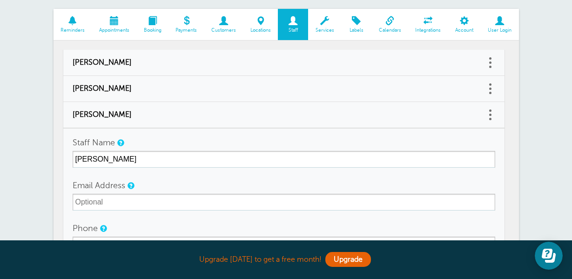
scroll to position [60, 0]
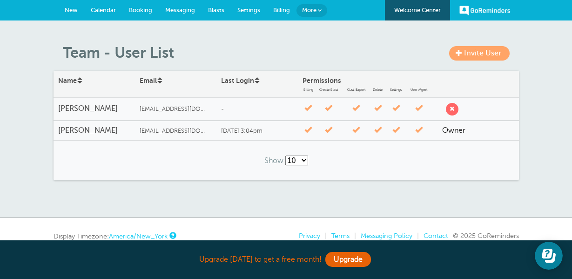
click at [174, 109] on span "[EMAIL_ADDRESS][DOMAIN_NAME]" at bounding box center [175, 109] width 70 height 7
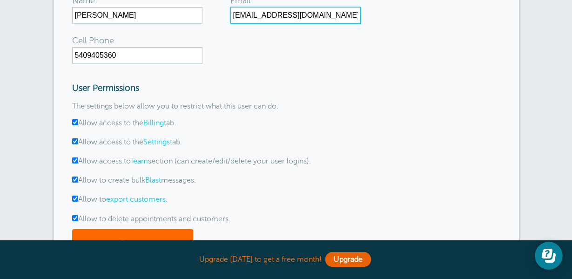
scroll to position [215, 0]
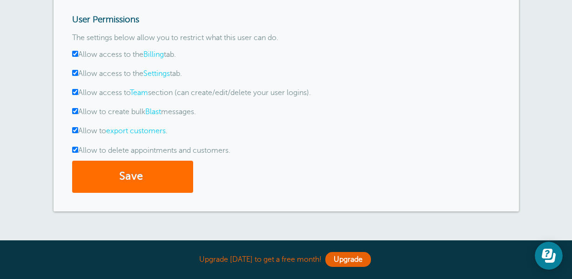
type input "[EMAIL_ADDRESS][DOMAIN_NAME]"
click at [112, 171] on button "Save" at bounding box center [132, 177] width 121 height 32
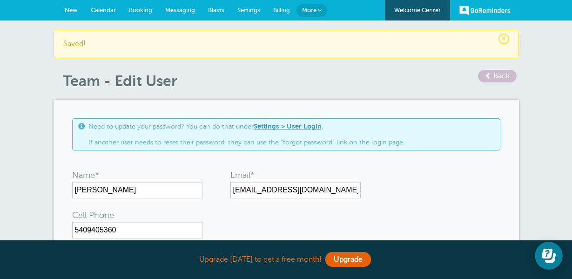
click at [253, 13] on span "Settings" at bounding box center [249, 10] width 23 height 7
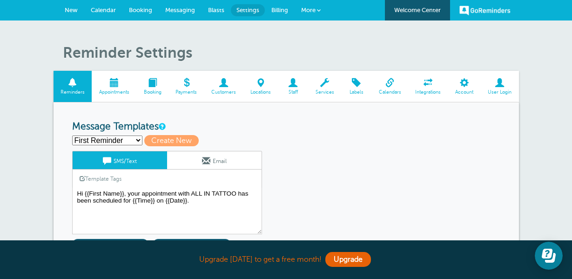
click at [286, 83] on span at bounding box center [293, 82] width 30 height 9
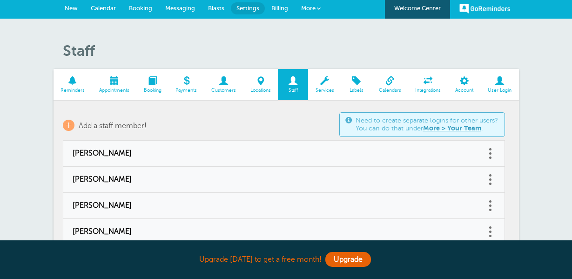
scroll to position [97, 0]
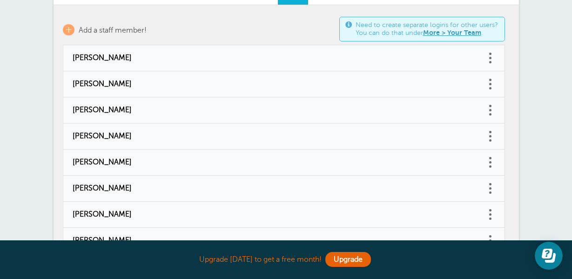
click at [109, 130] on td "[PERSON_NAME]" at bounding box center [274, 136] width 423 height 26
click at [109, 133] on span "[PERSON_NAME]" at bounding box center [275, 136] width 404 height 9
type input "[PERSON_NAME]"
checkbox input "false"
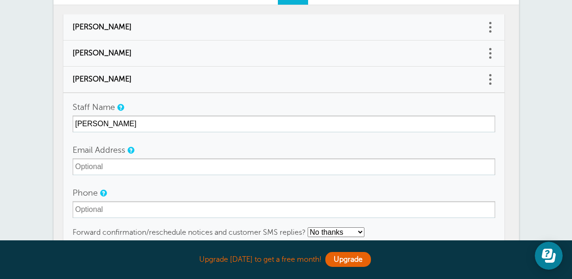
scroll to position [111, 0]
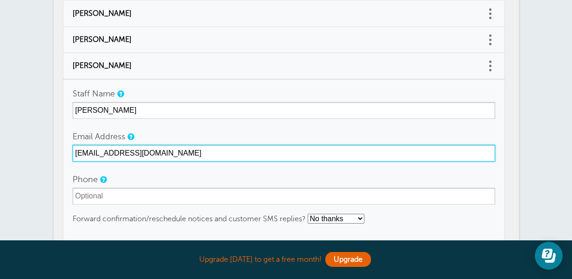
type input "allintattoo.mandi@gmail.com"
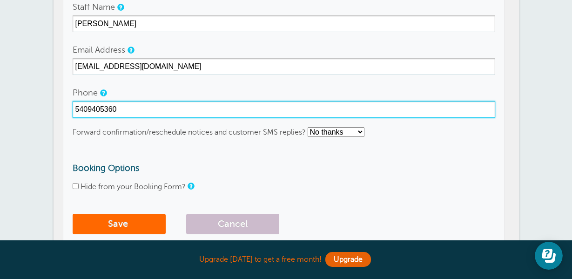
scroll to position [199, 0]
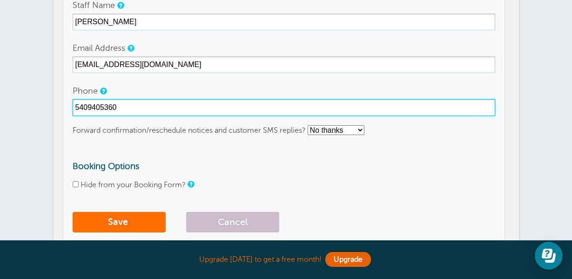
type input "5409405360"
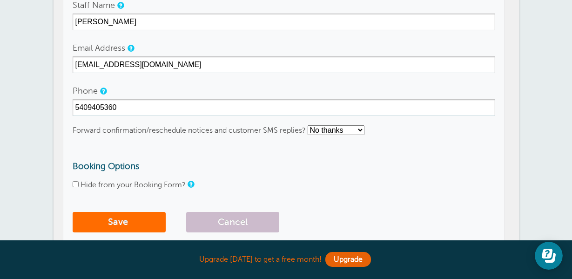
click at [125, 222] on button "Save" at bounding box center [119, 222] width 93 height 20
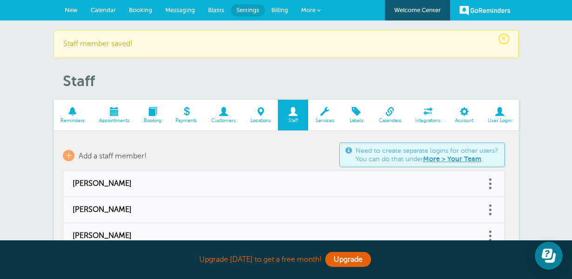
click at [497, 111] on span at bounding box center [500, 111] width 38 height 9
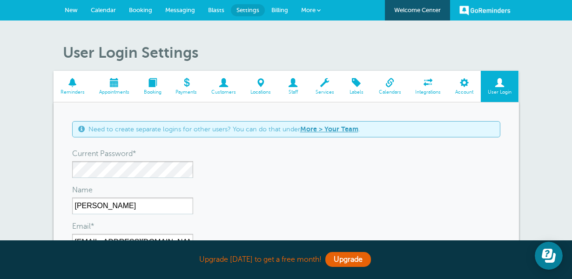
click at [285, 87] on link "Staff" at bounding box center [293, 86] width 30 height 31
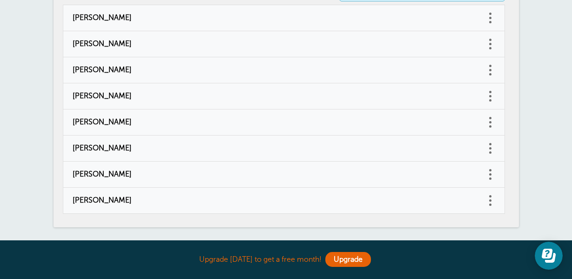
scroll to position [136, 0]
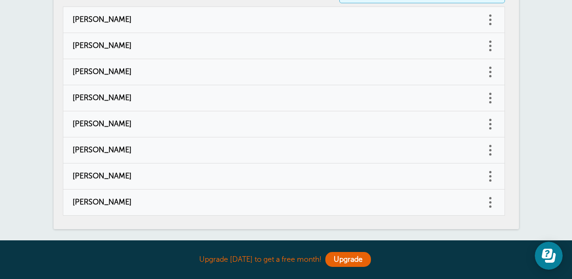
click at [492, 98] on link at bounding box center [490, 98] width 9 height 14
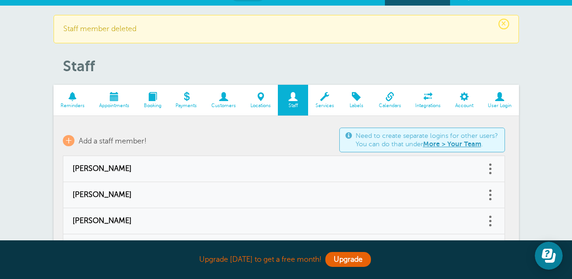
click at [492, 219] on link at bounding box center [490, 221] width 9 height 14
click at [452, 196] on button "Delete" at bounding box center [450, 197] width 28 height 17
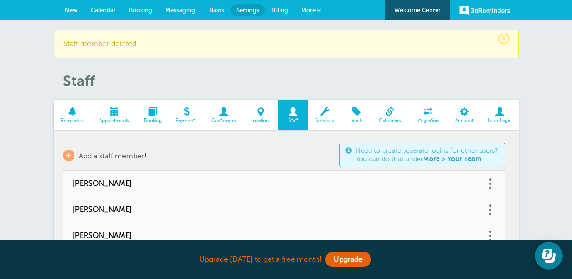
click at [516, 170] on section "Reminders Appointments Booking Payments Customers Locations Staff Services Labe…" at bounding box center [287, 221] width 466 height 242
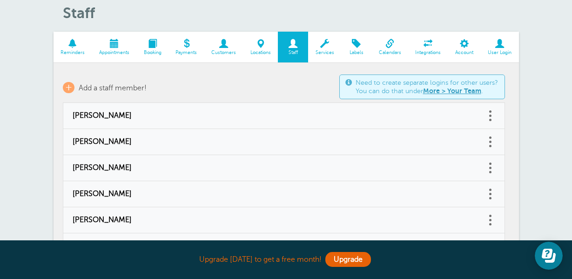
scroll to position [58, 0]
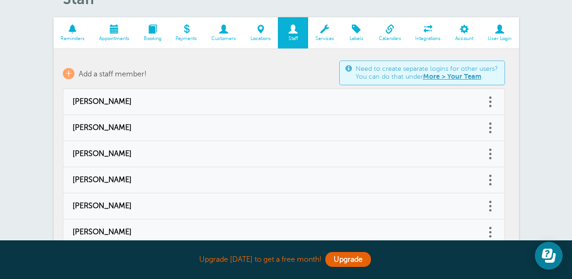
scroll to position [41, 0]
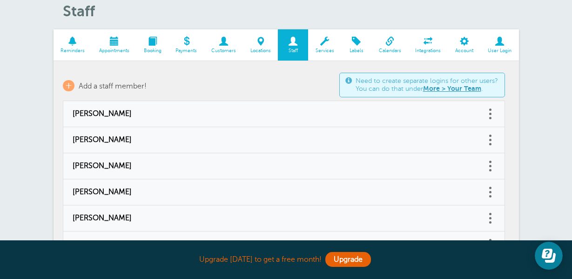
click at [115, 43] on span at bounding box center [114, 41] width 45 height 9
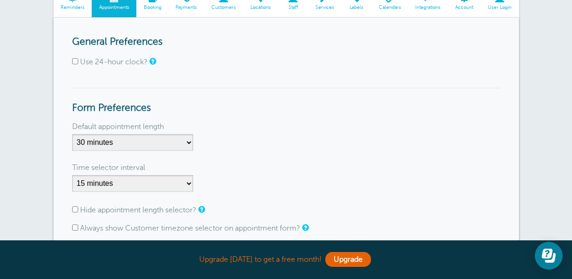
scroll to position [6, 0]
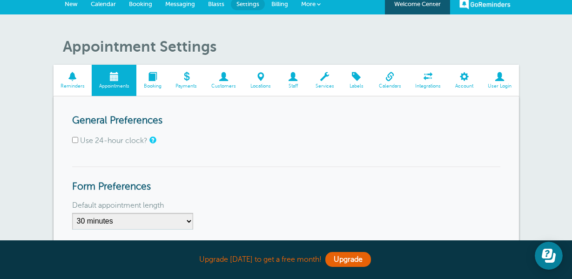
click at [145, 78] on span at bounding box center [152, 76] width 32 height 9
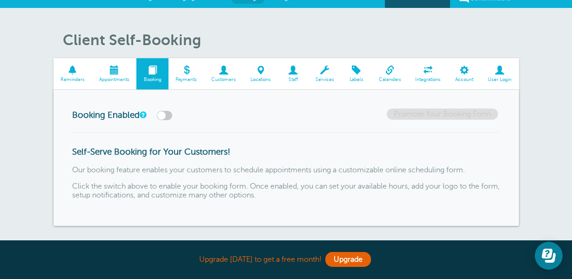
scroll to position [0, 0]
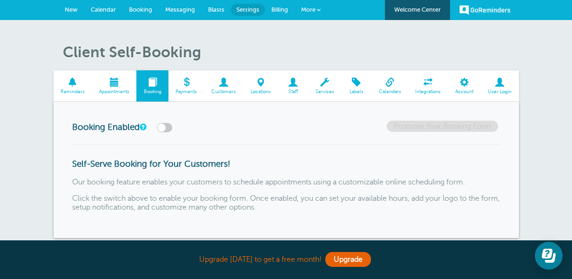
click at [106, 9] on span "Calendar" at bounding box center [103, 9] width 25 height 7
